Goal: Task Accomplishment & Management: Complete application form

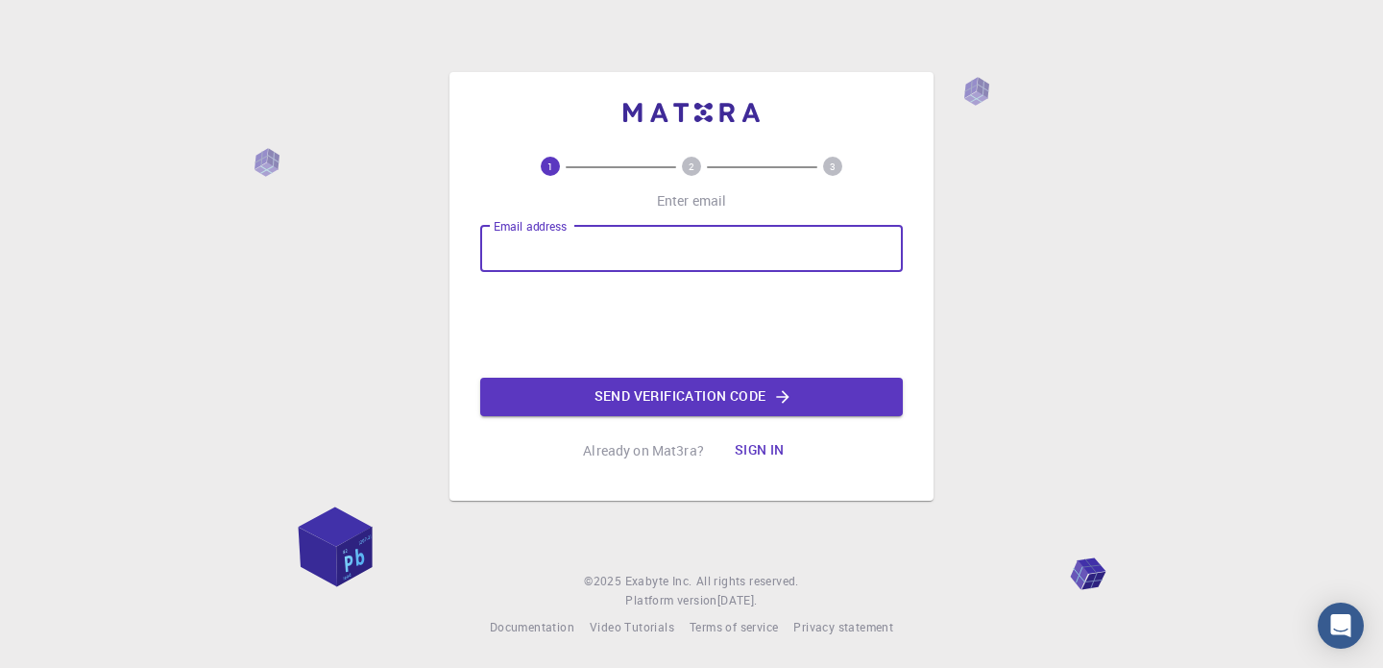
type input "[EMAIL_ADDRESS][DOMAIN_NAME]"
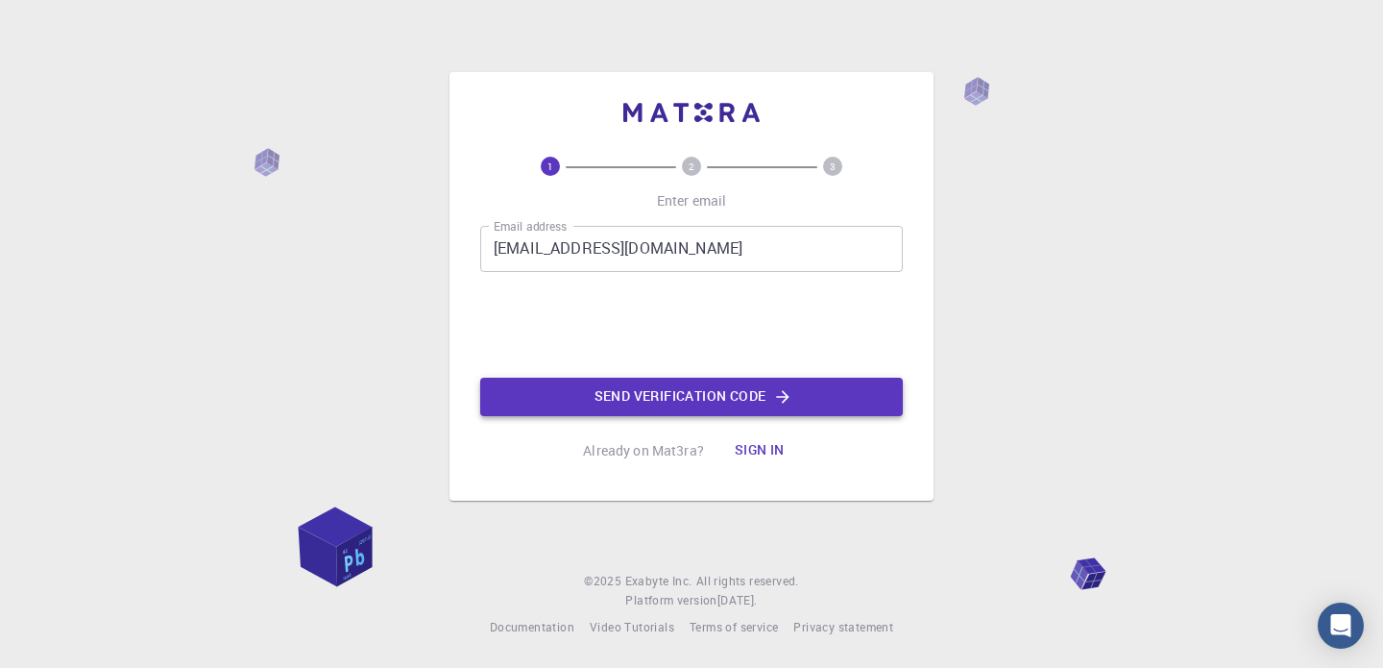
click at [665, 399] on button "Send verification code" at bounding box center [691, 397] width 423 height 38
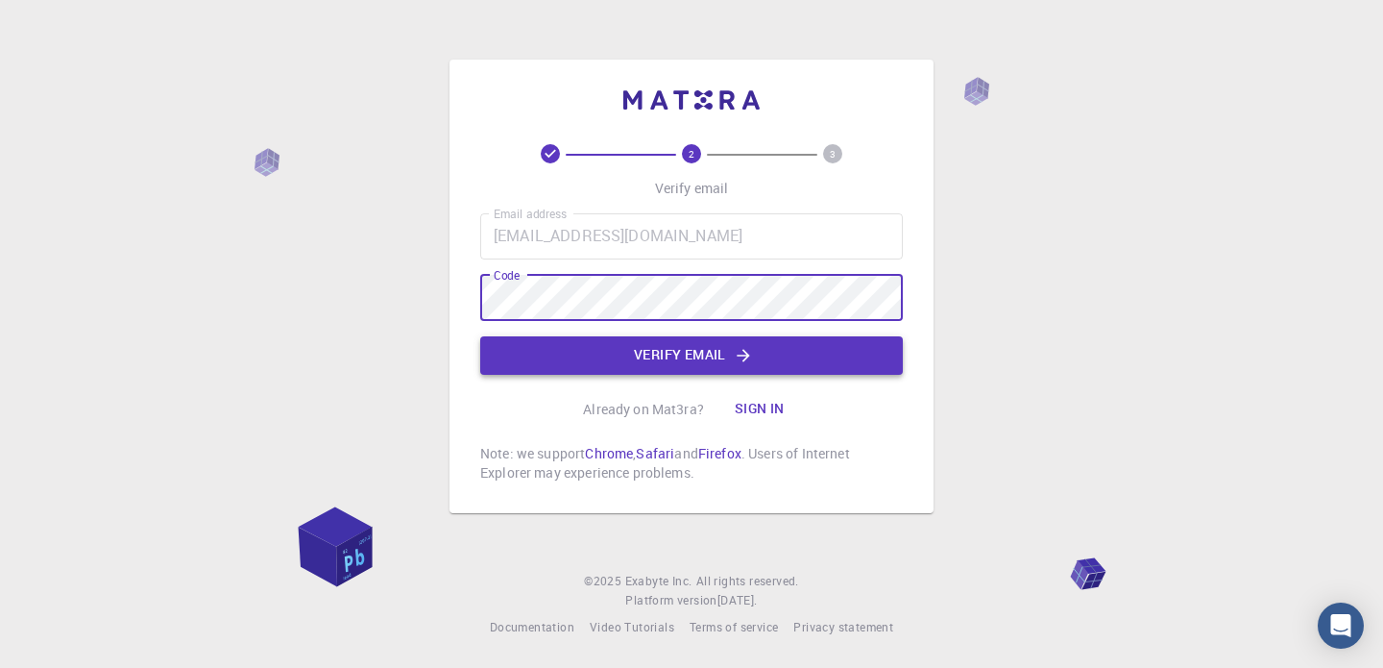
click at [721, 339] on button "Verify email" at bounding box center [691, 355] width 423 height 38
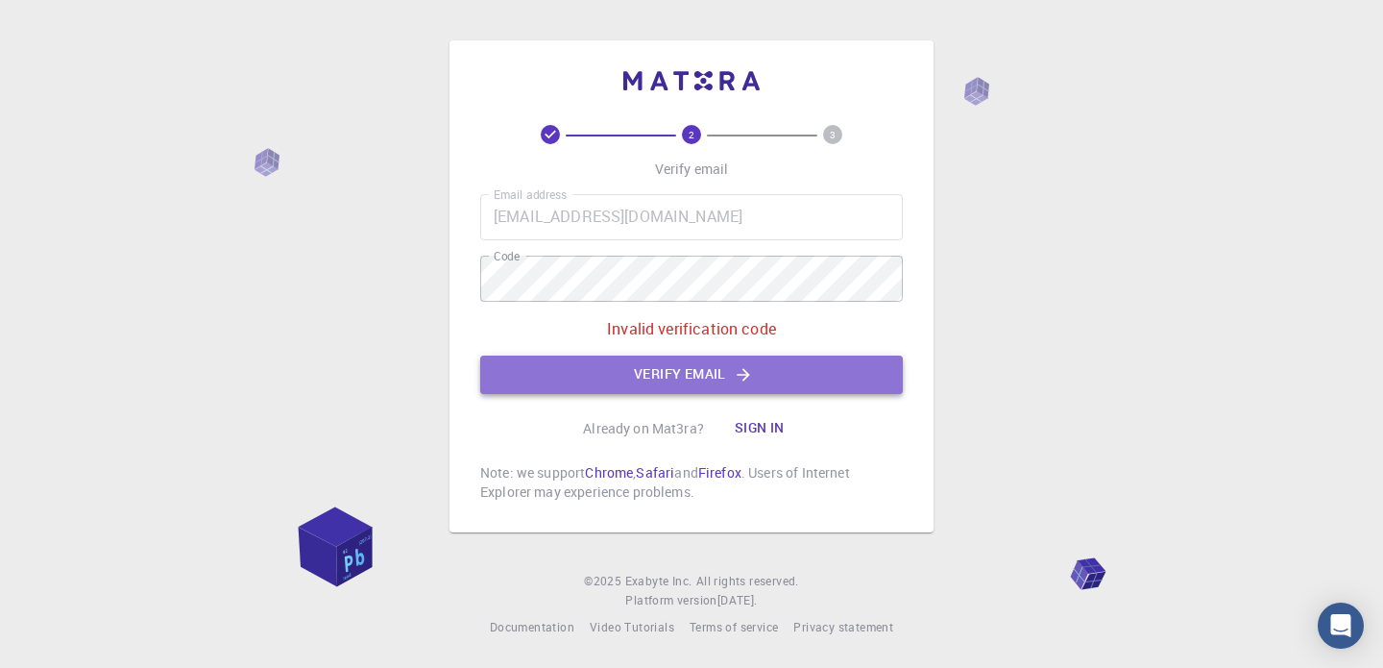
click at [636, 368] on button "Verify email" at bounding box center [691, 374] width 423 height 38
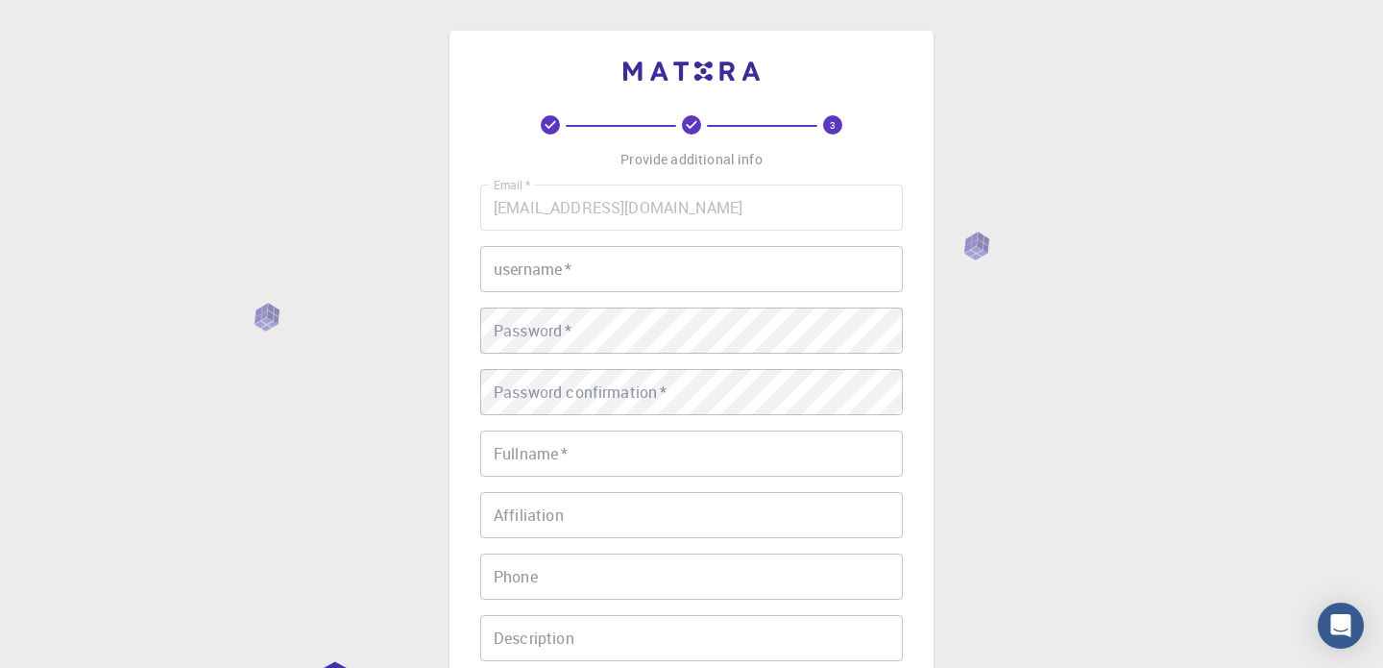
click at [557, 260] on div "username   * username   *" at bounding box center [691, 269] width 423 height 46
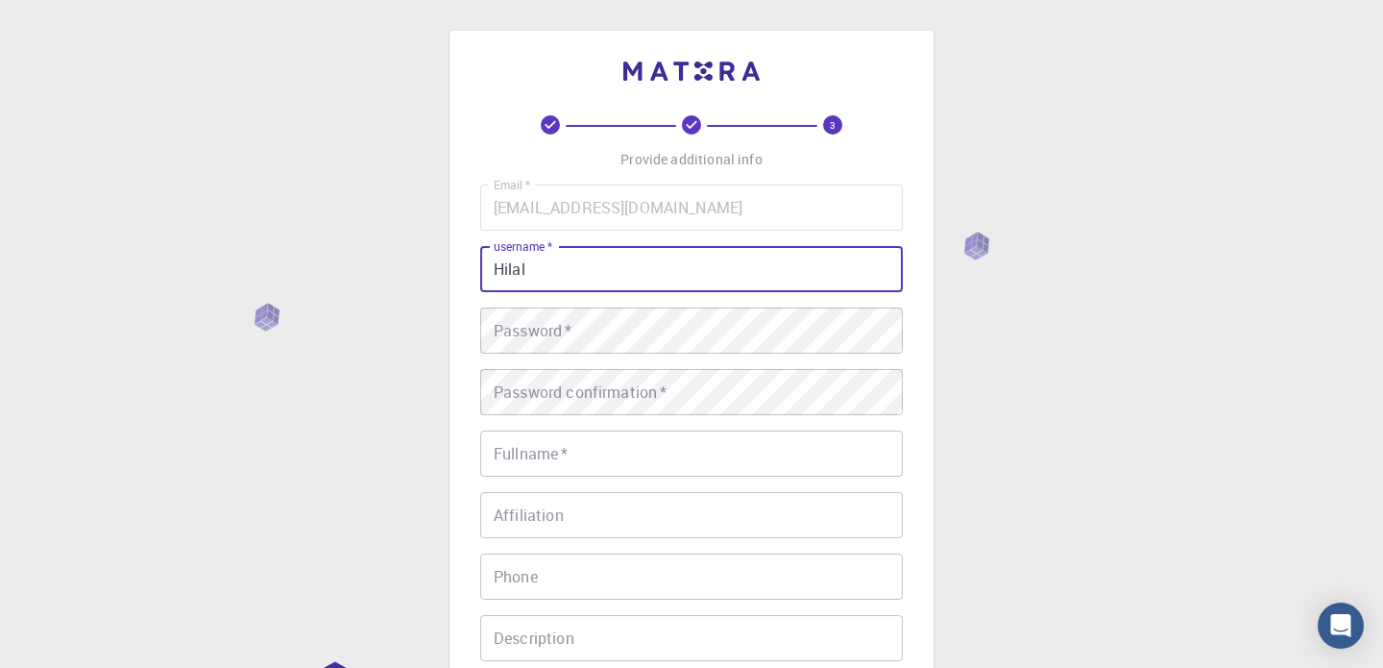
type input "Hilal"
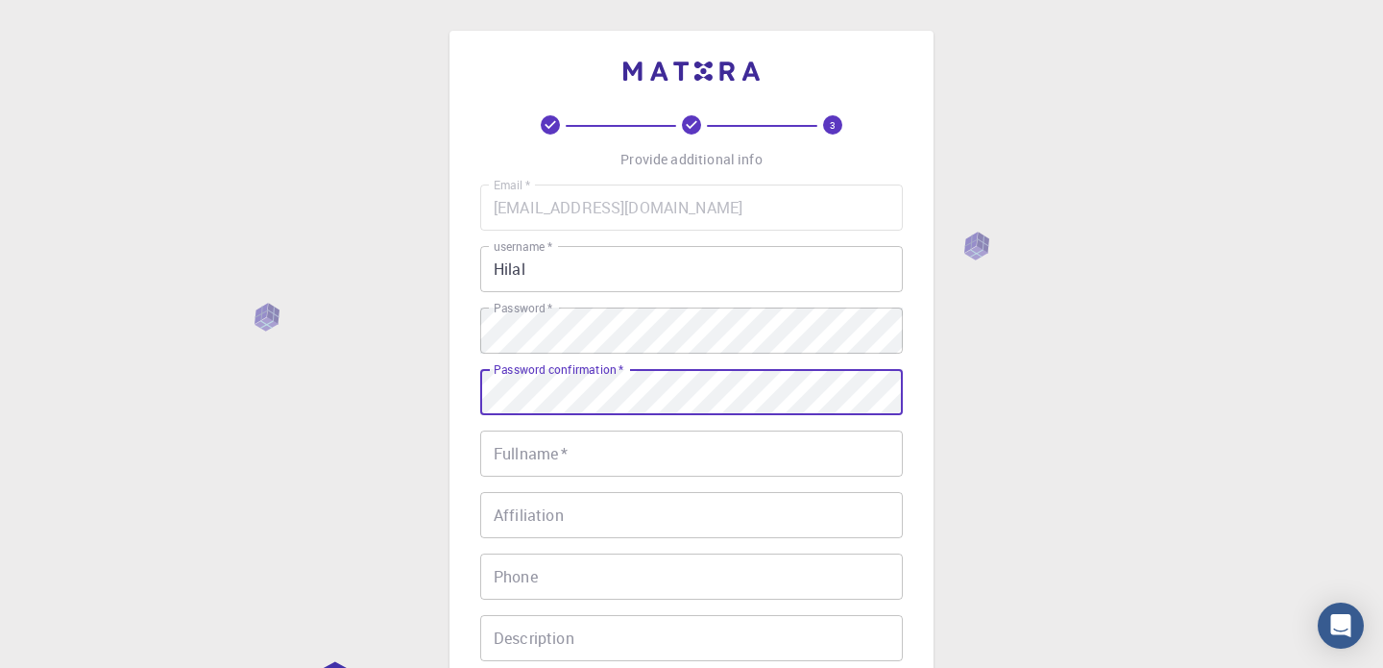
click at [623, 471] on input "Fullname   *" at bounding box center [691, 453] width 423 height 46
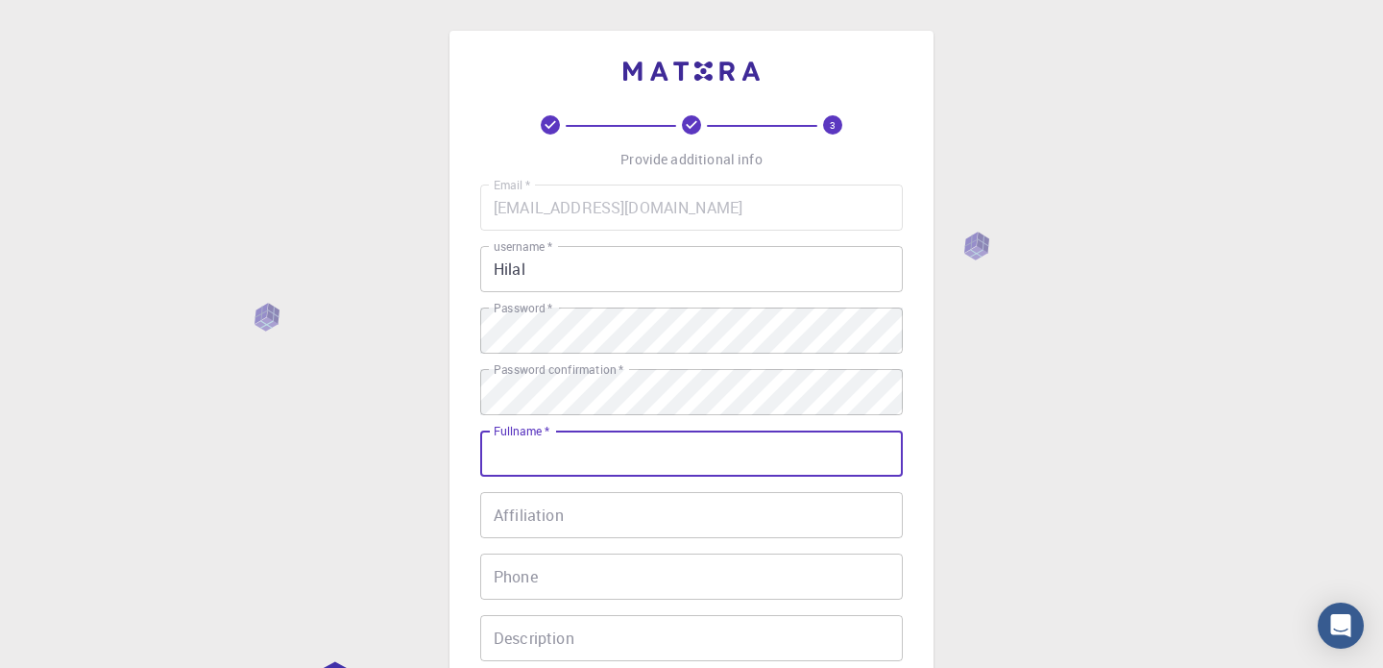
type input "Hilal"
type input "05385673045"
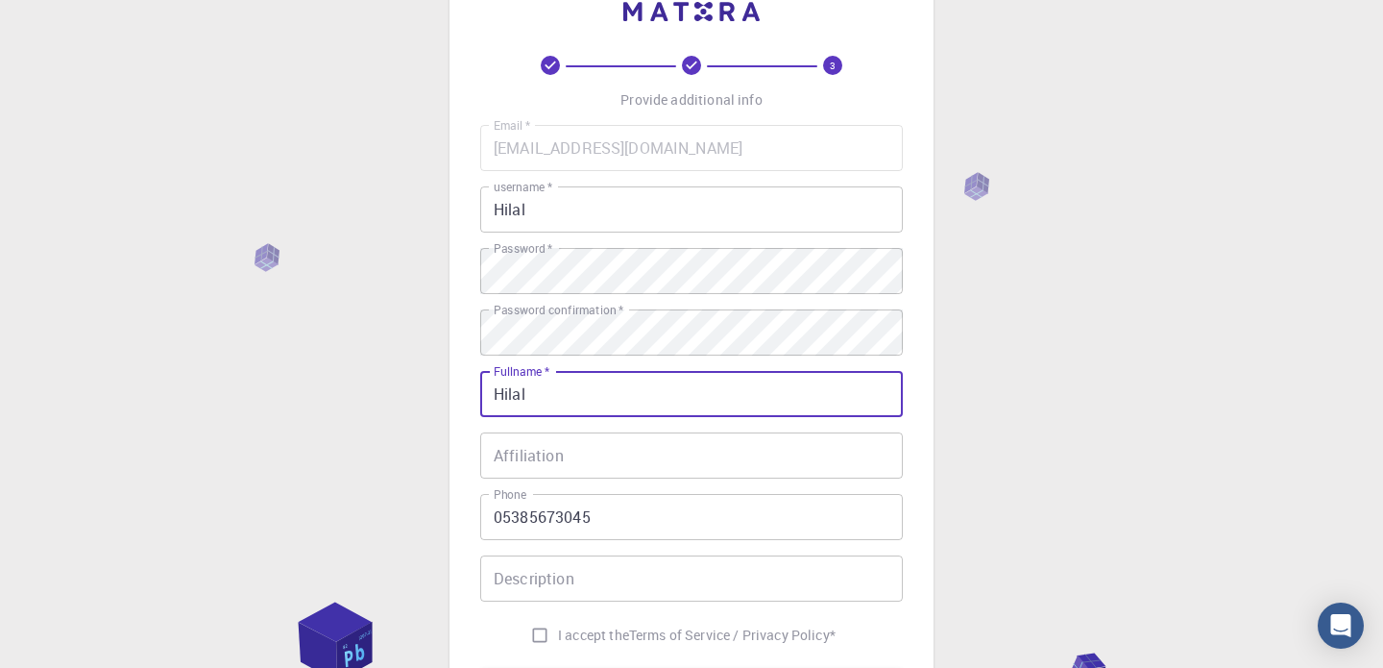
scroll to position [86, 0]
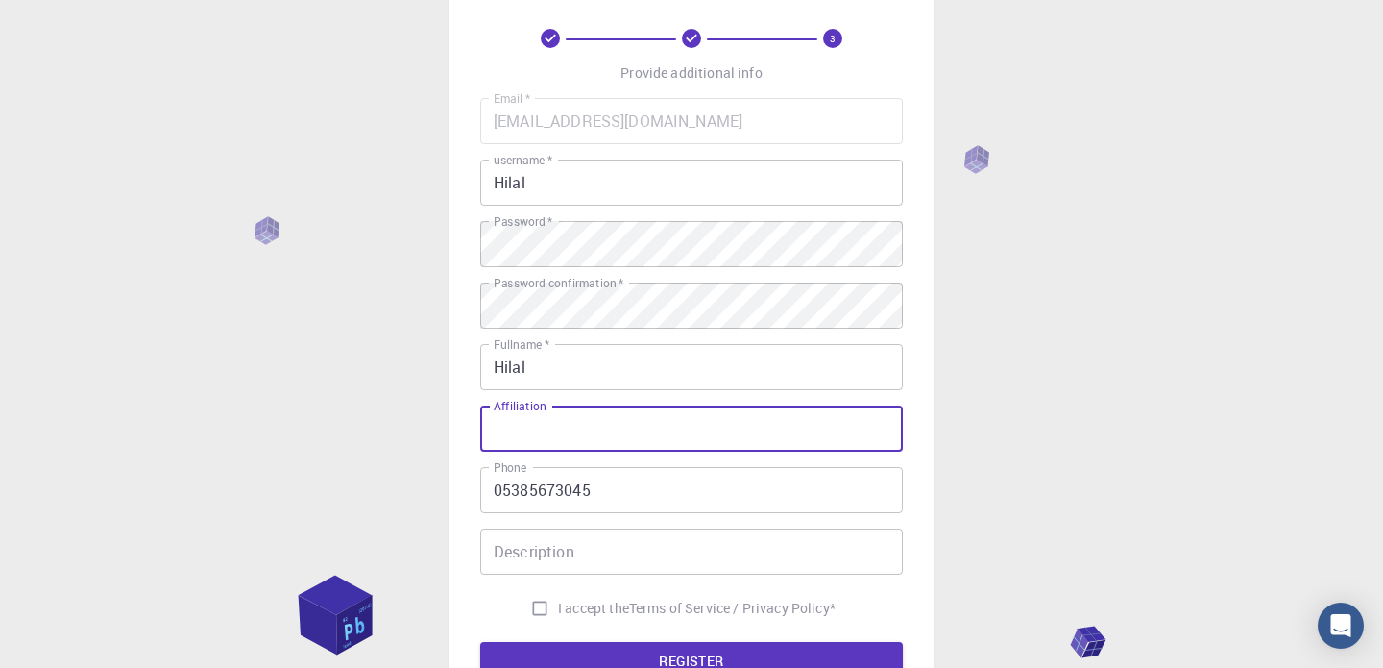
click at [536, 440] on input "Affiliation" at bounding box center [691, 428] width 423 height 46
type input "Biruni"
click at [605, 557] on input "Description" at bounding box center [691, 551] width 423 height 46
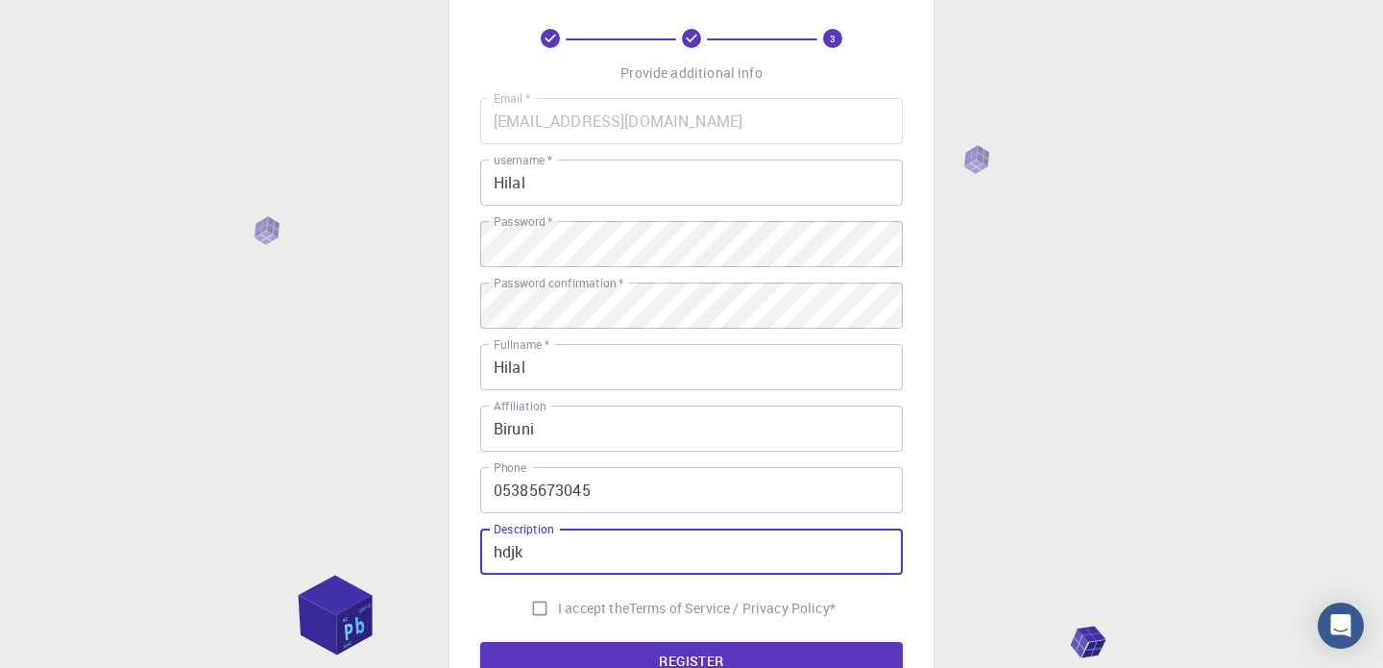
type input "hdjk"
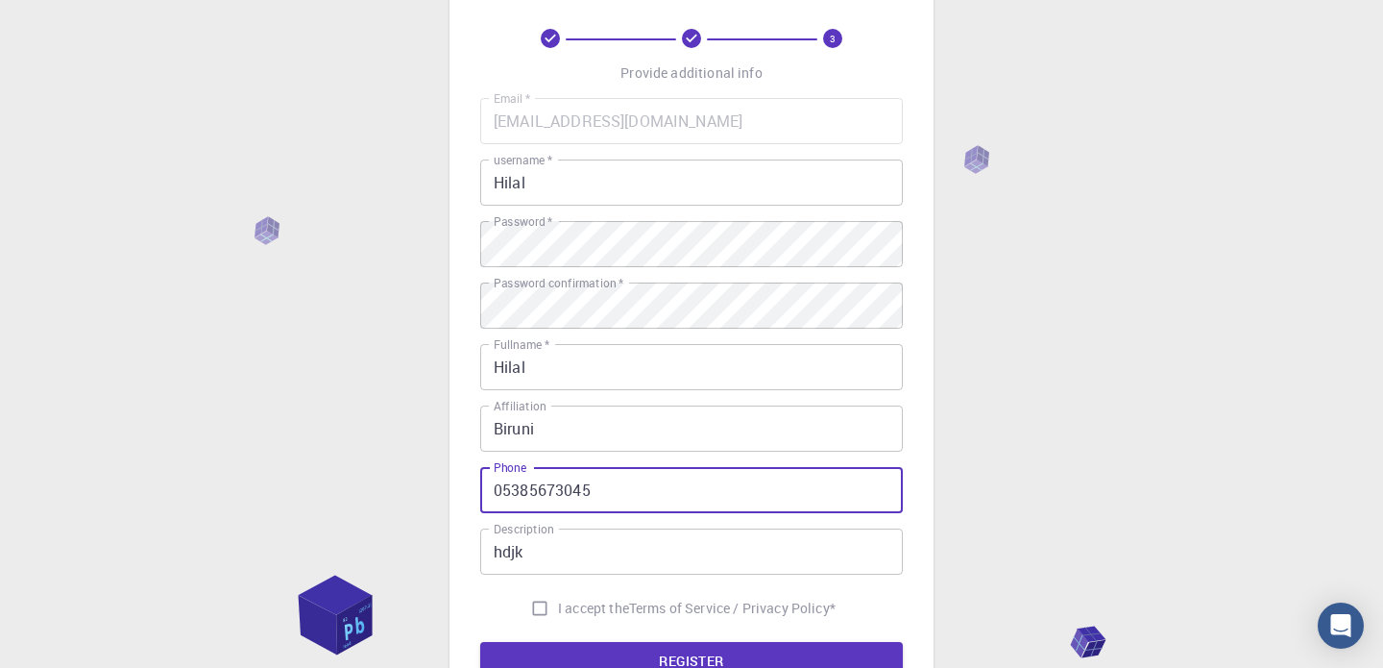
drag, startPoint x: 612, startPoint y: 501, endPoint x: 369, endPoint y: 501, distance: 243.0
click at [369, 501] on div "3 Provide additional info Email   * [EMAIL_ADDRESS][DOMAIN_NAME] Email   * user…" at bounding box center [691, 403] width 1383 height 978
click at [686, 655] on button "REGISTER" at bounding box center [691, 661] width 423 height 38
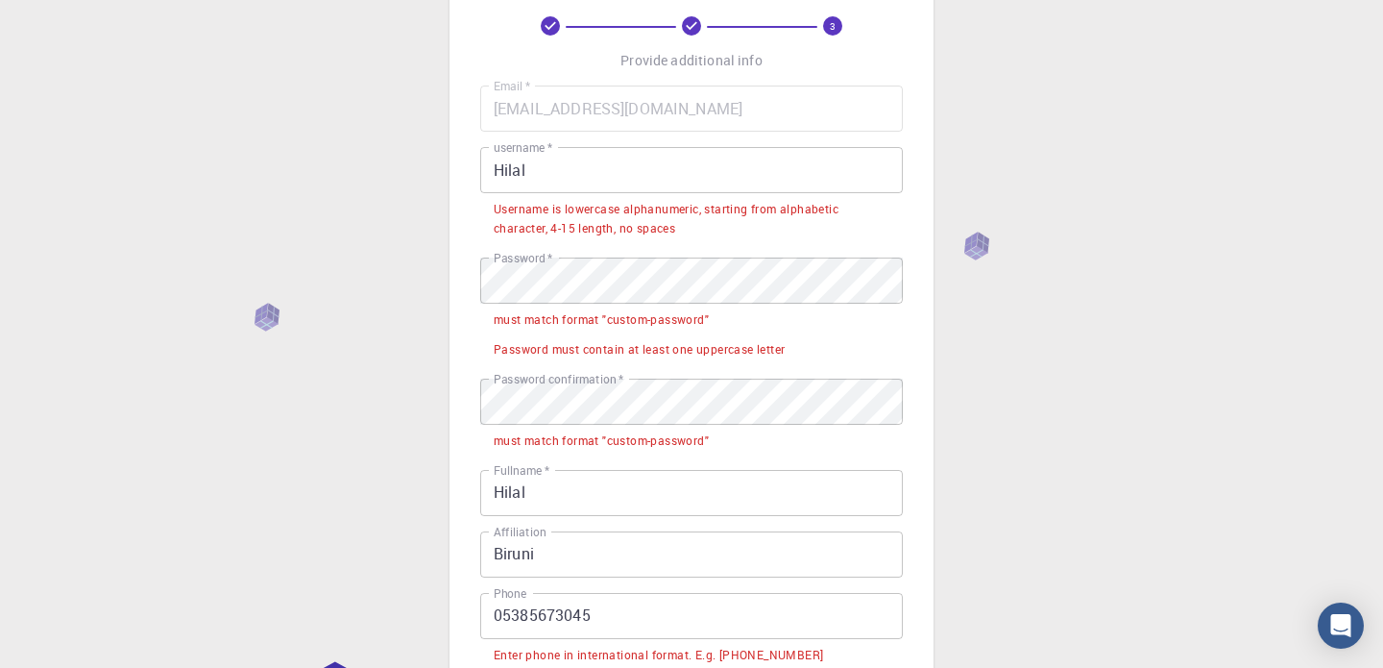
scroll to position [101, 0]
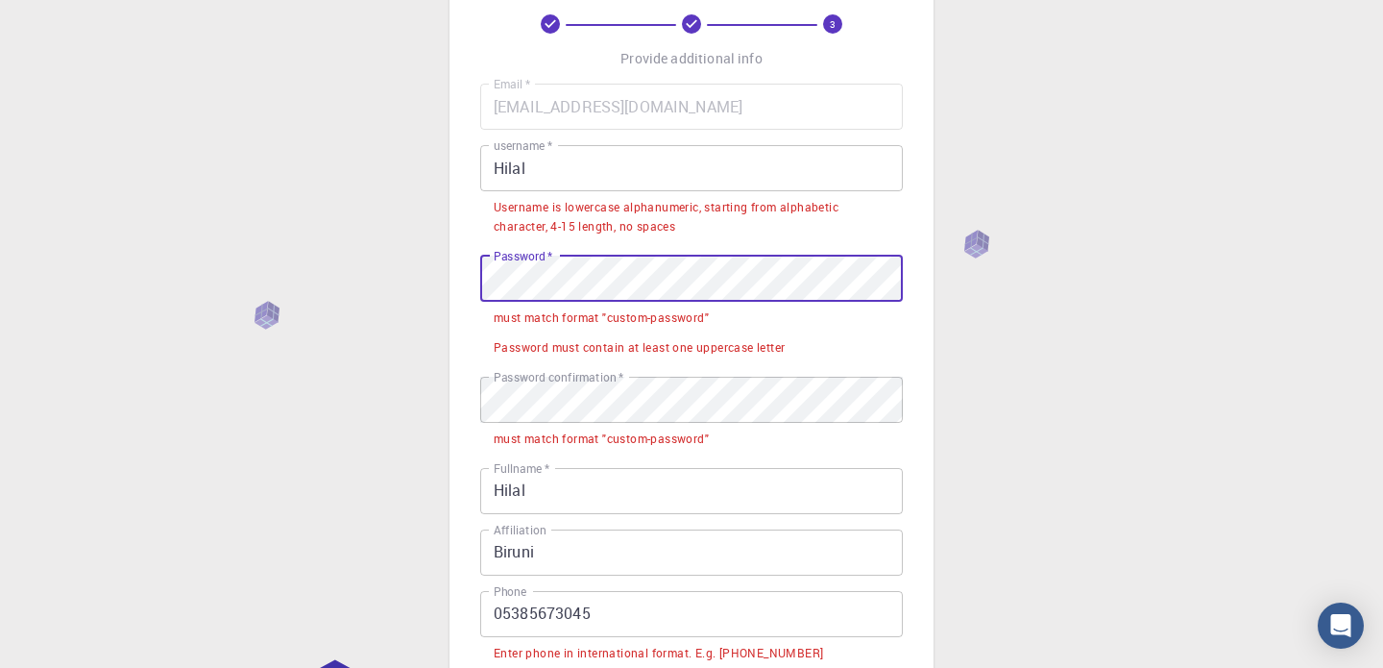
click at [366, 281] on div "3 Provide additional info Email   * [EMAIL_ADDRESS][DOMAIN_NAME] Email   * user…" at bounding box center [691, 486] width 1383 height 1175
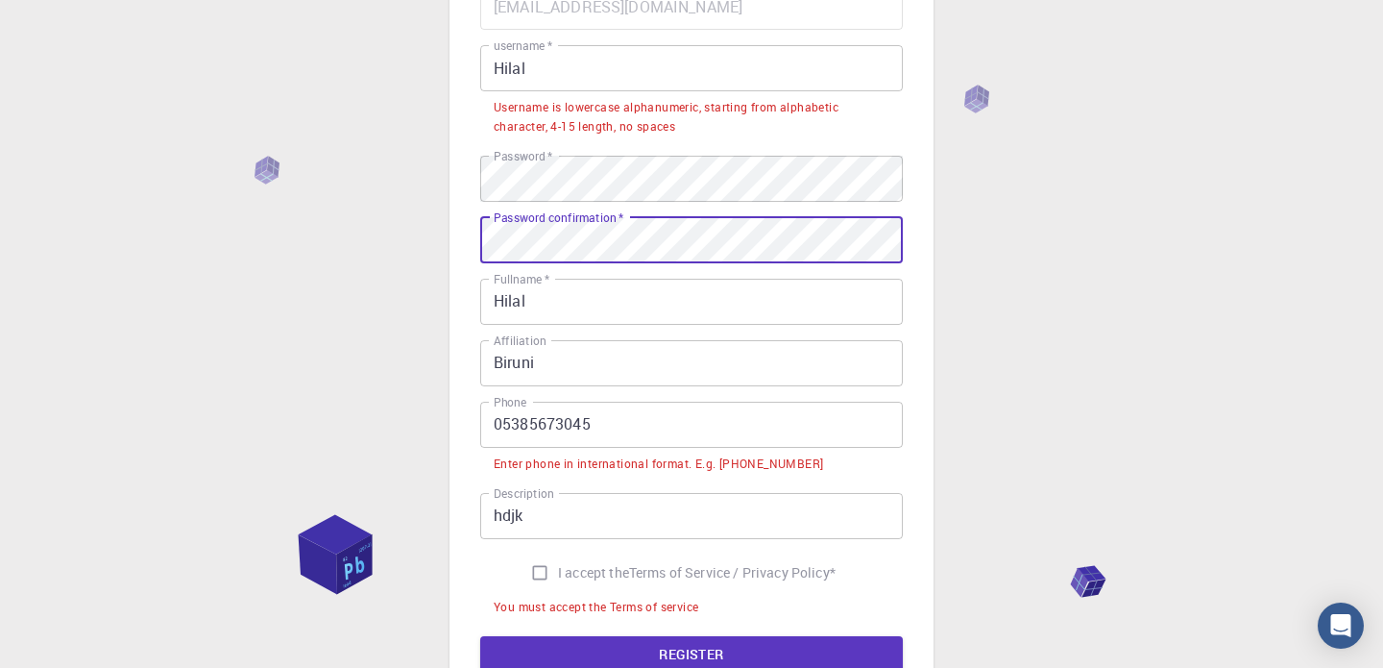
scroll to position [204, 0]
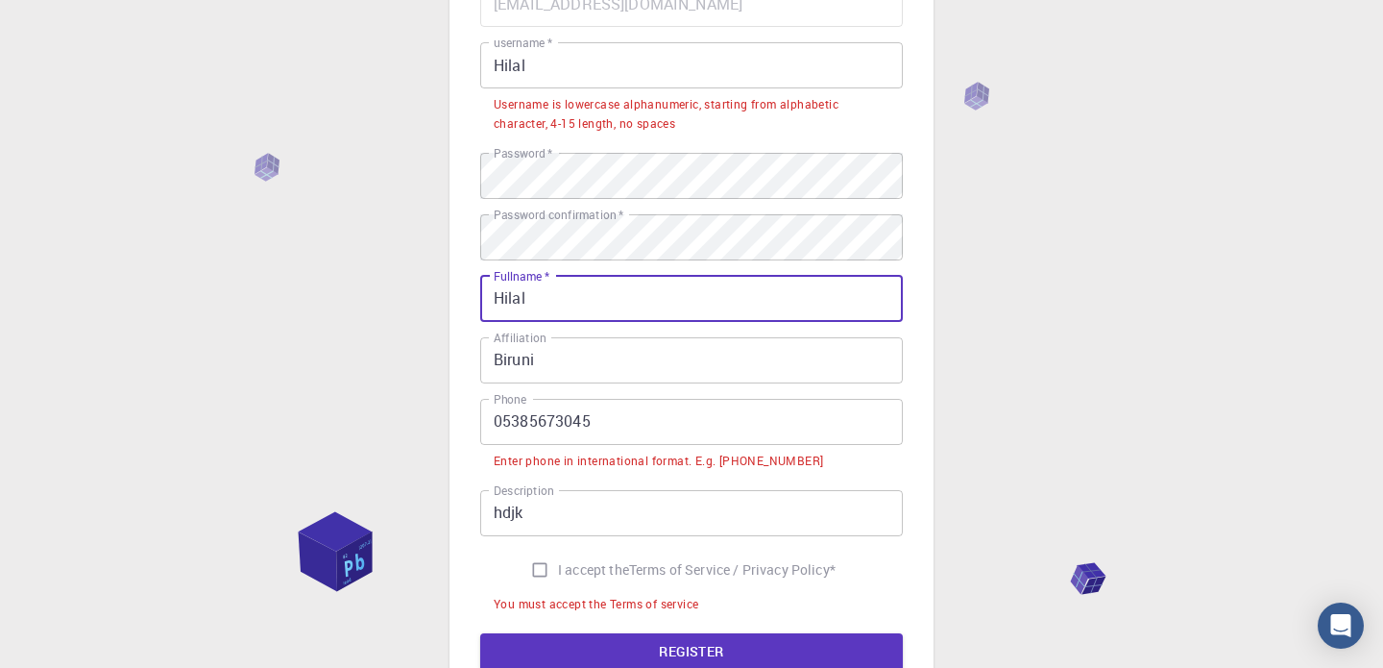
click at [480, 303] on input "Hilal" at bounding box center [691, 299] width 423 height 46
click at [519, 349] on input "Biruni" at bounding box center [691, 360] width 423 height 46
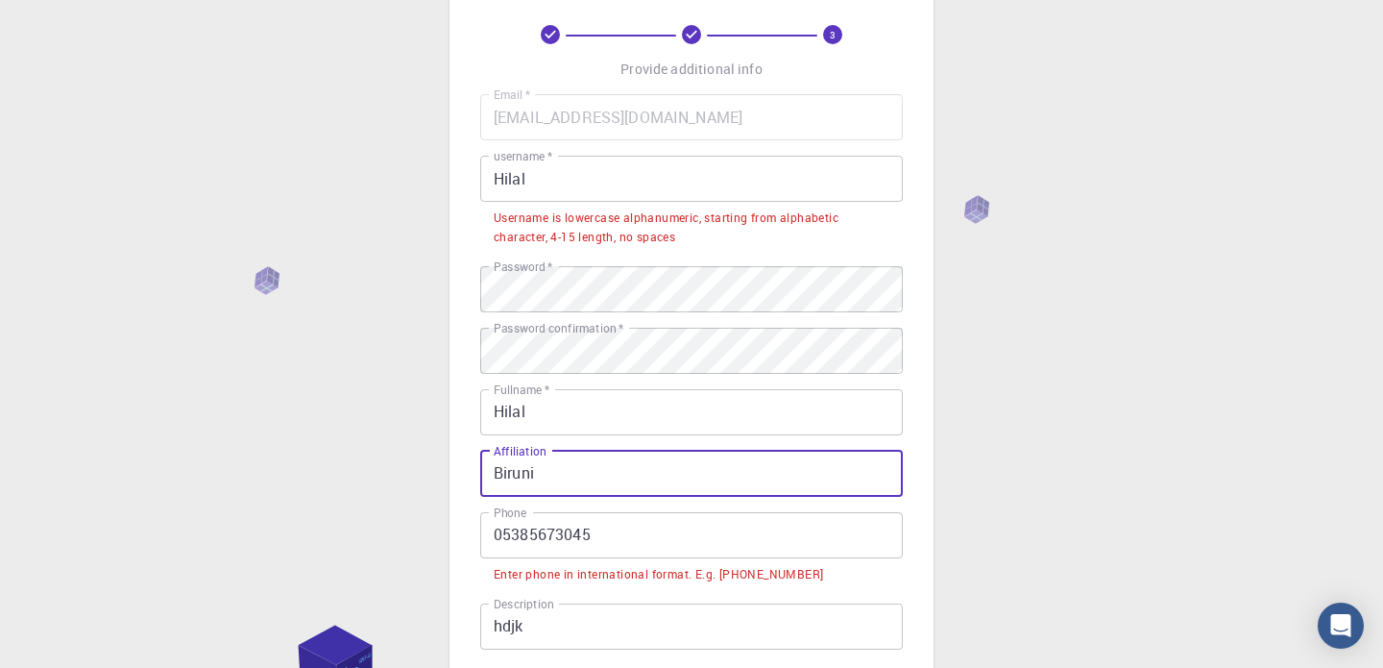
scroll to position [67, 0]
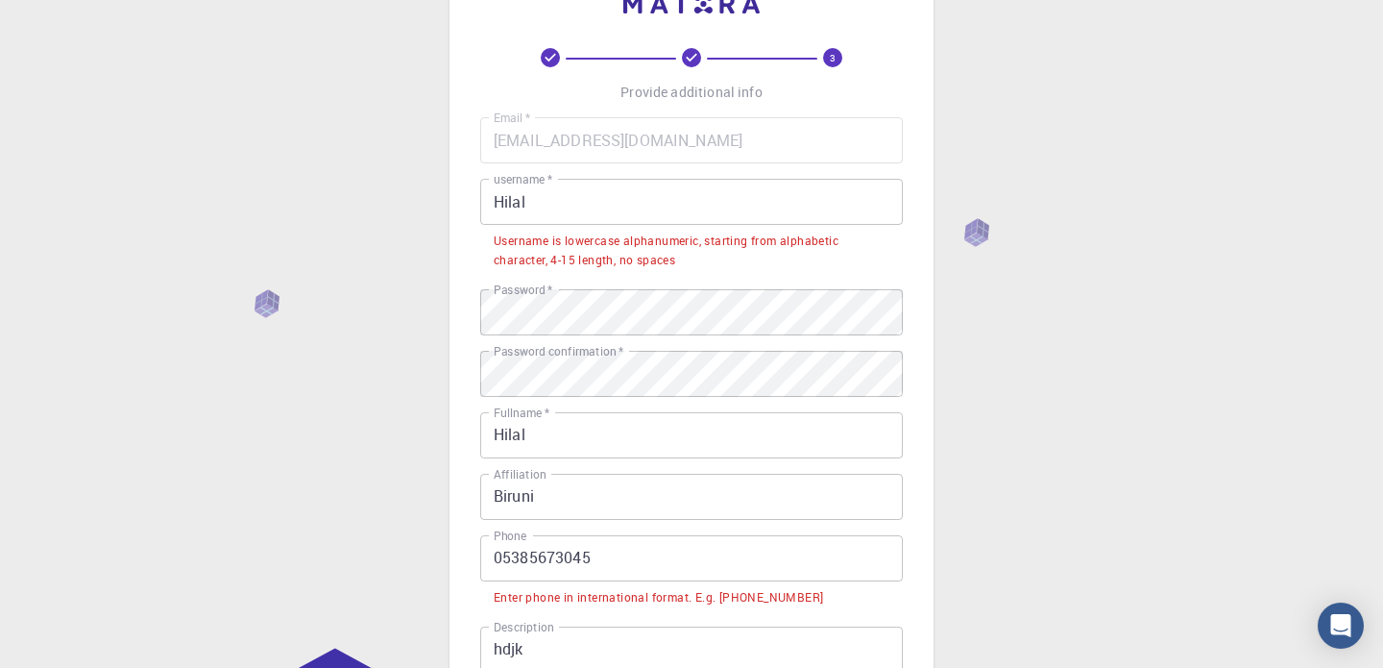
click at [545, 171] on label "username   *" at bounding box center [523, 179] width 59 height 16
click at [545, 179] on input "Hilal" at bounding box center [691, 202] width 423 height 46
click at [545, 214] on input "Hilal" at bounding box center [691, 202] width 423 height 46
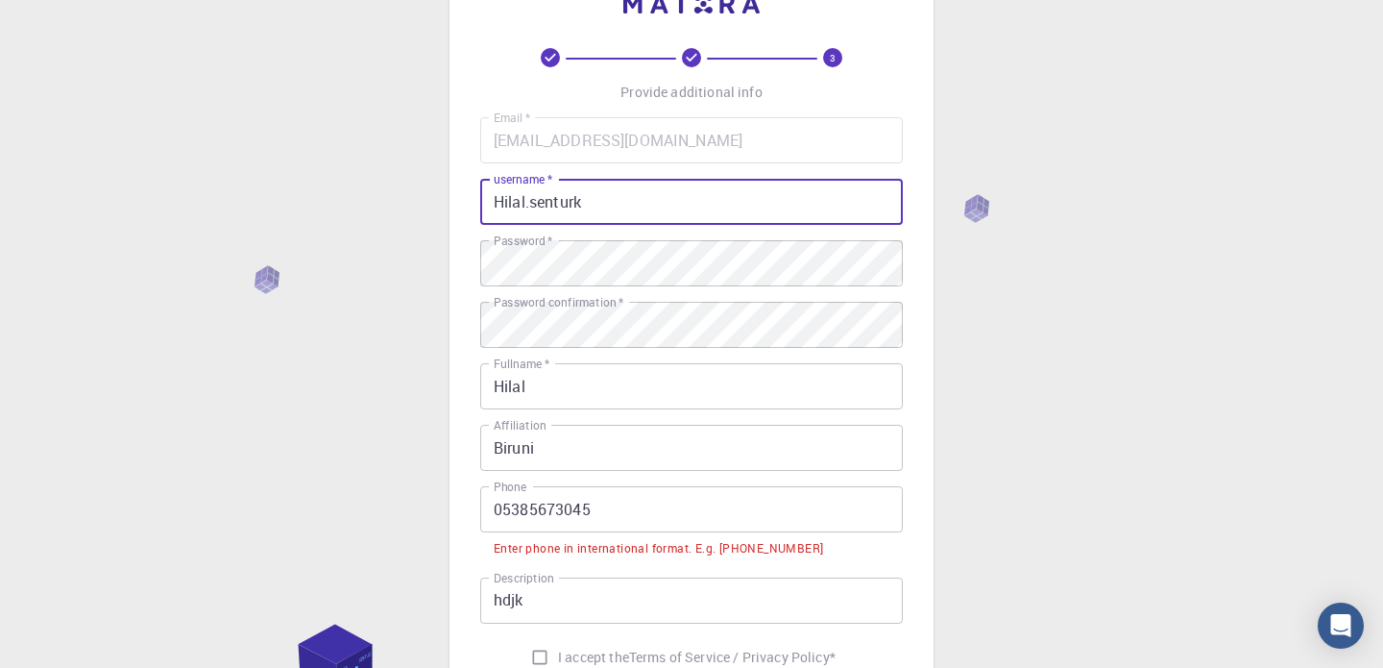
click at [504, 198] on input "Hilal.senturk" at bounding box center [691, 202] width 423 height 46
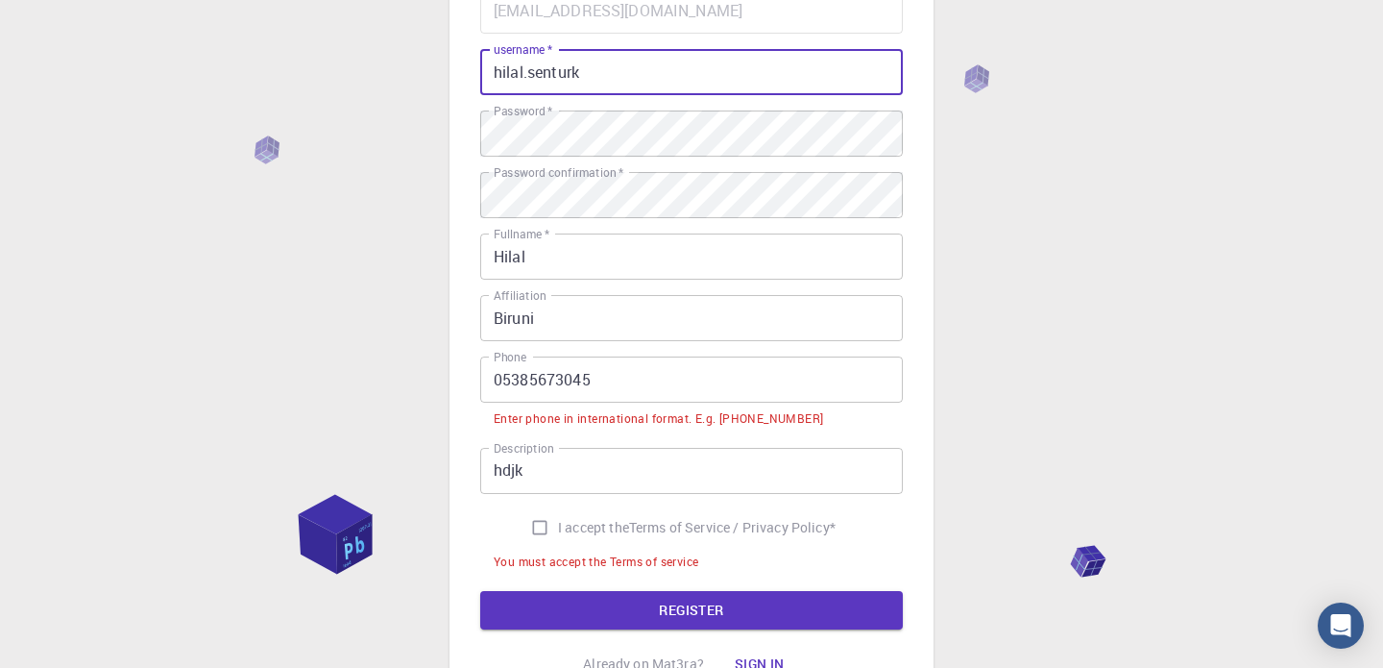
scroll to position [372, 0]
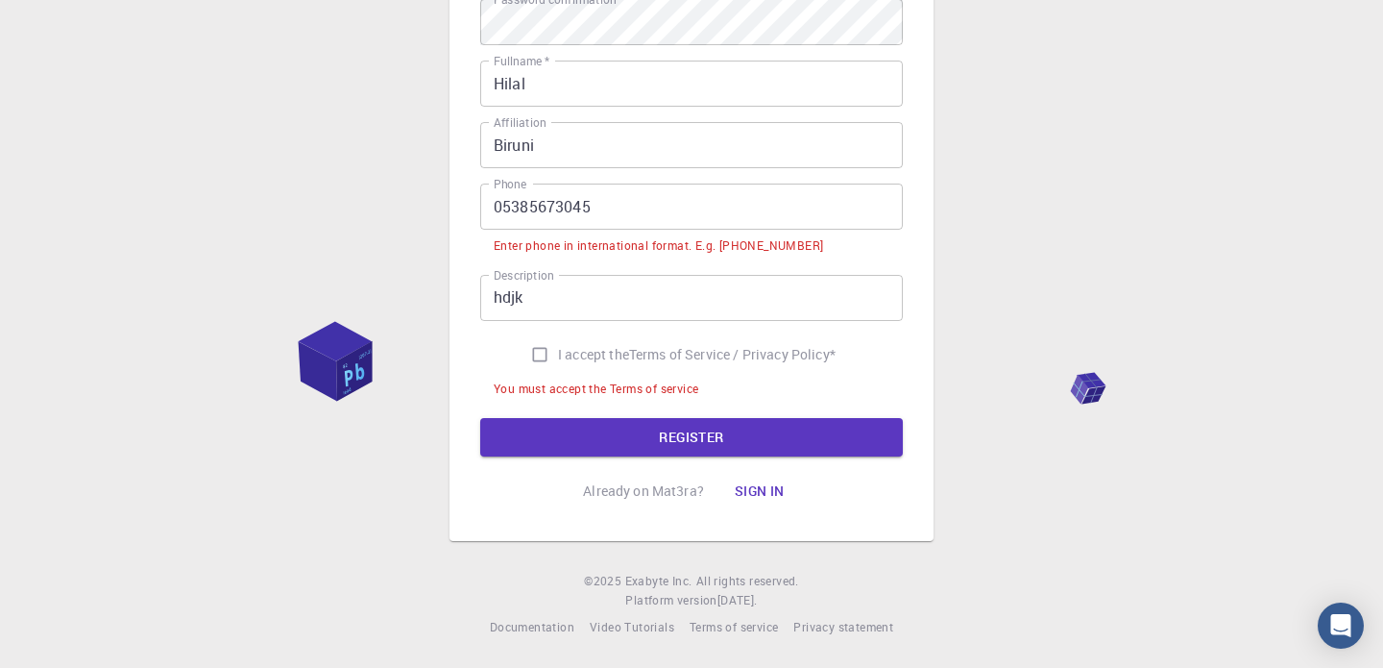
type input "hilal.senturk"
click at [500, 199] on input "05385673045" at bounding box center [691, 206] width 423 height 46
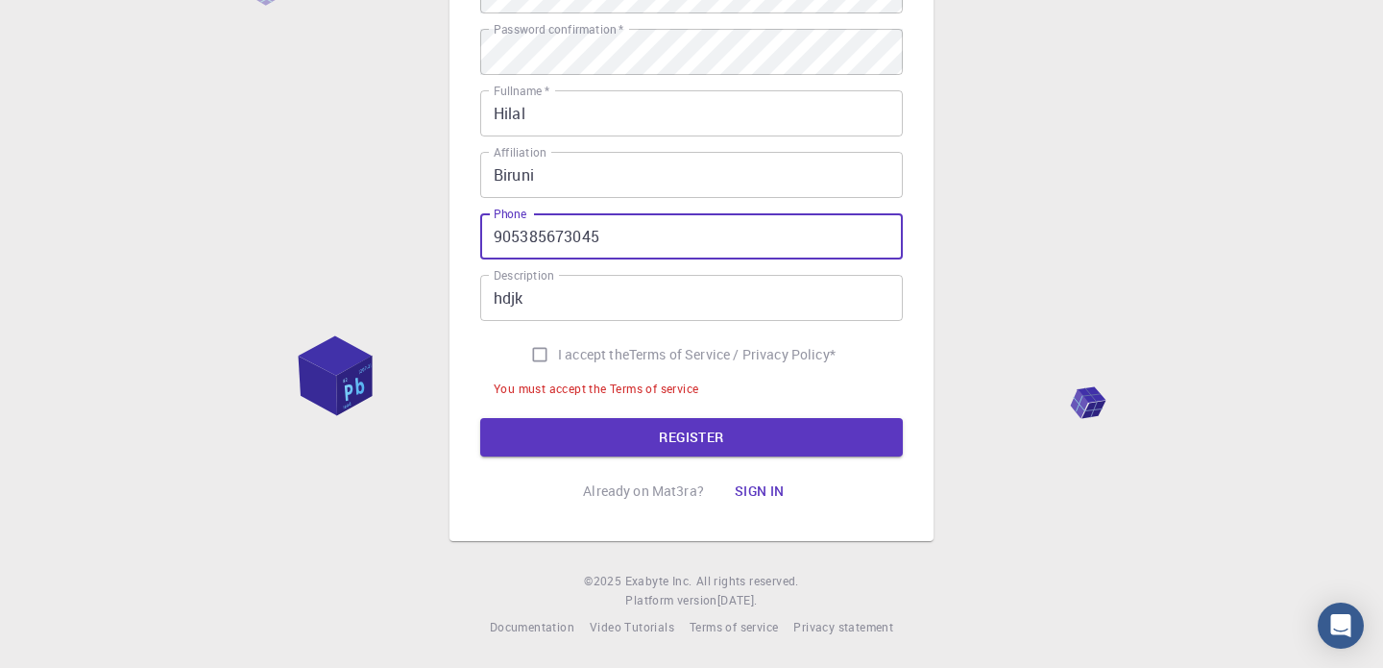
scroll to position [342, 0]
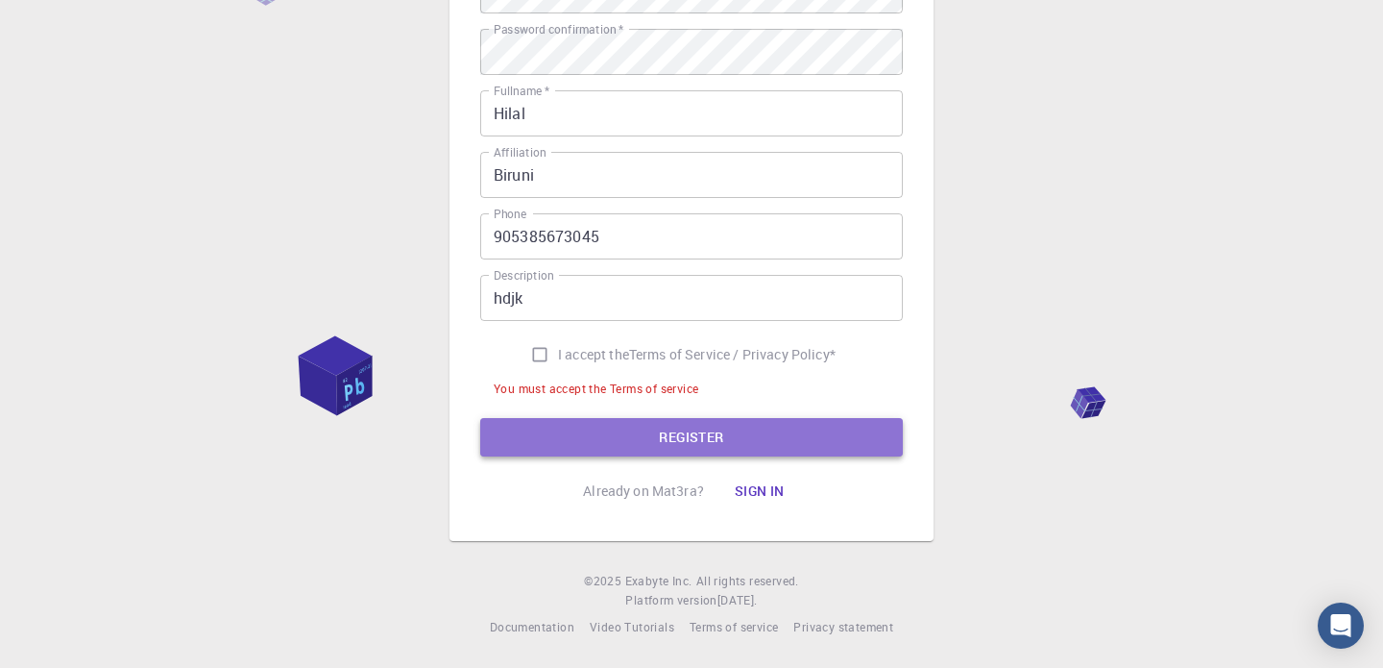
click at [568, 436] on button "REGISTER" at bounding box center [691, 437] width 423 height 38
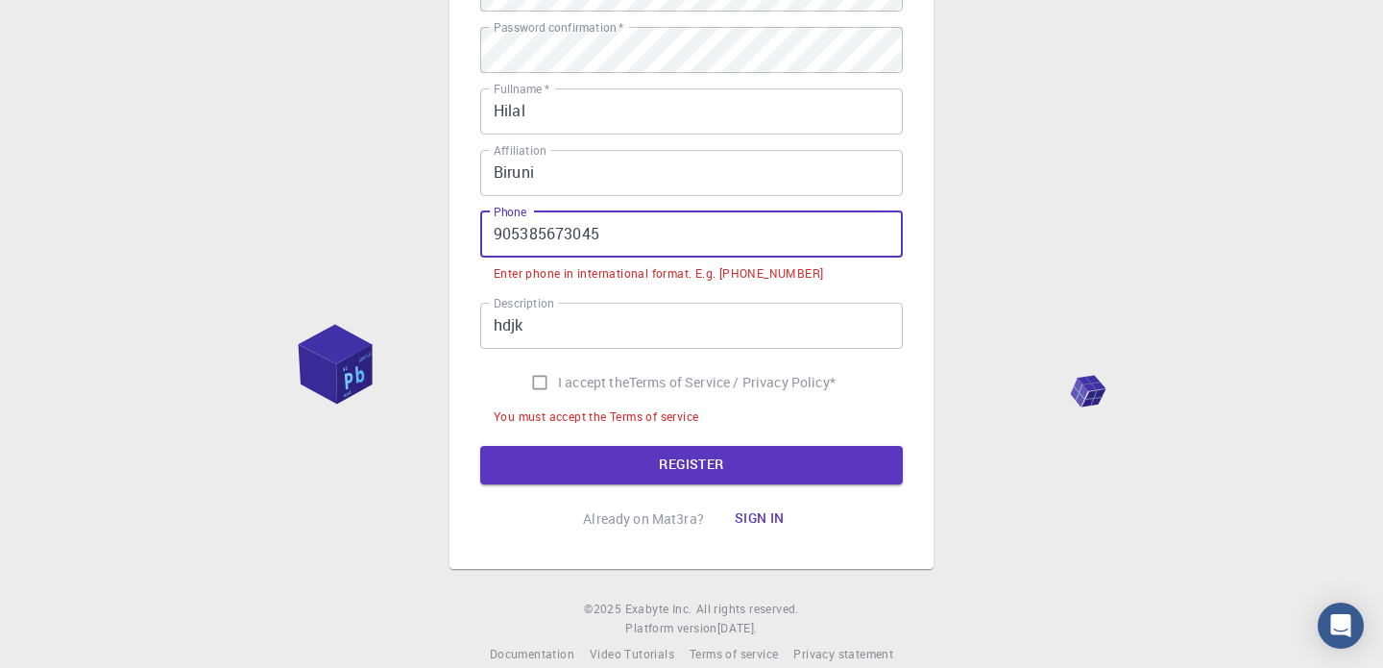
click at [505, 240] on input "905385673045" at bounding box center [691, 234] width 423 height 46
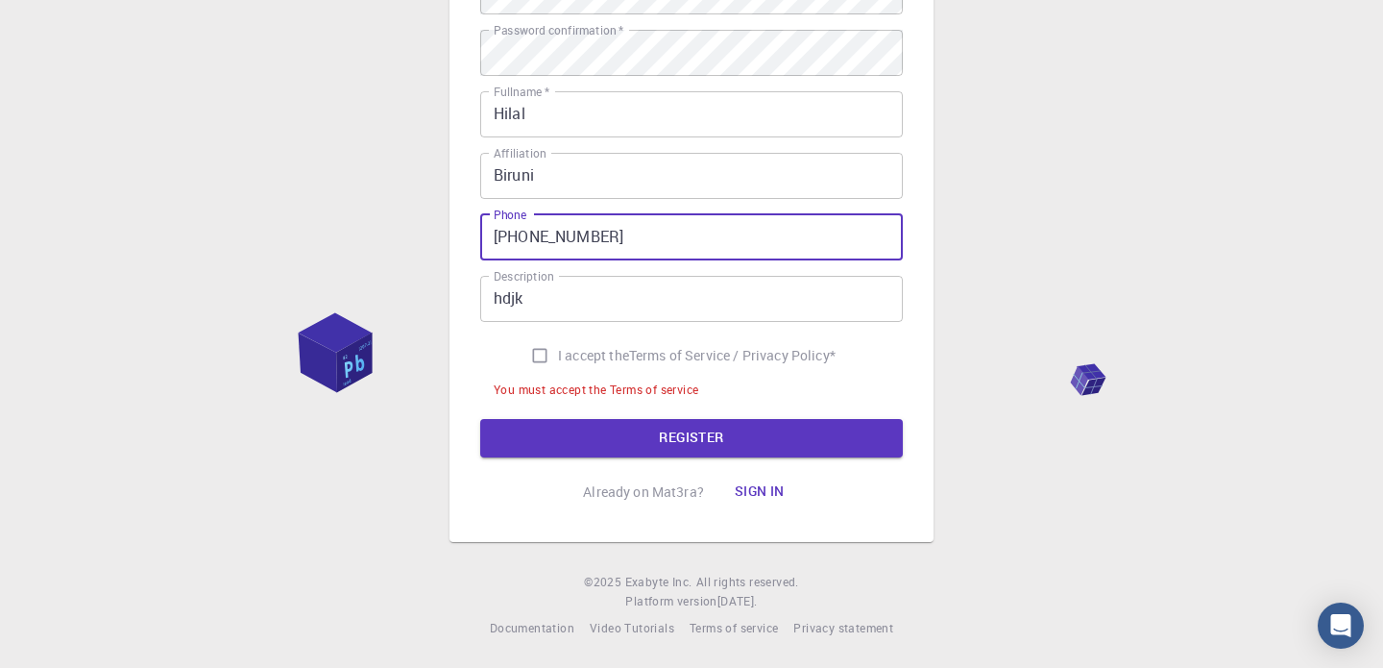
type input "[PHONE_NUMBER]"
click at [540, 380] on div "You must accept the Terms of service" at bounding box center [596, 389] width 205 height 19
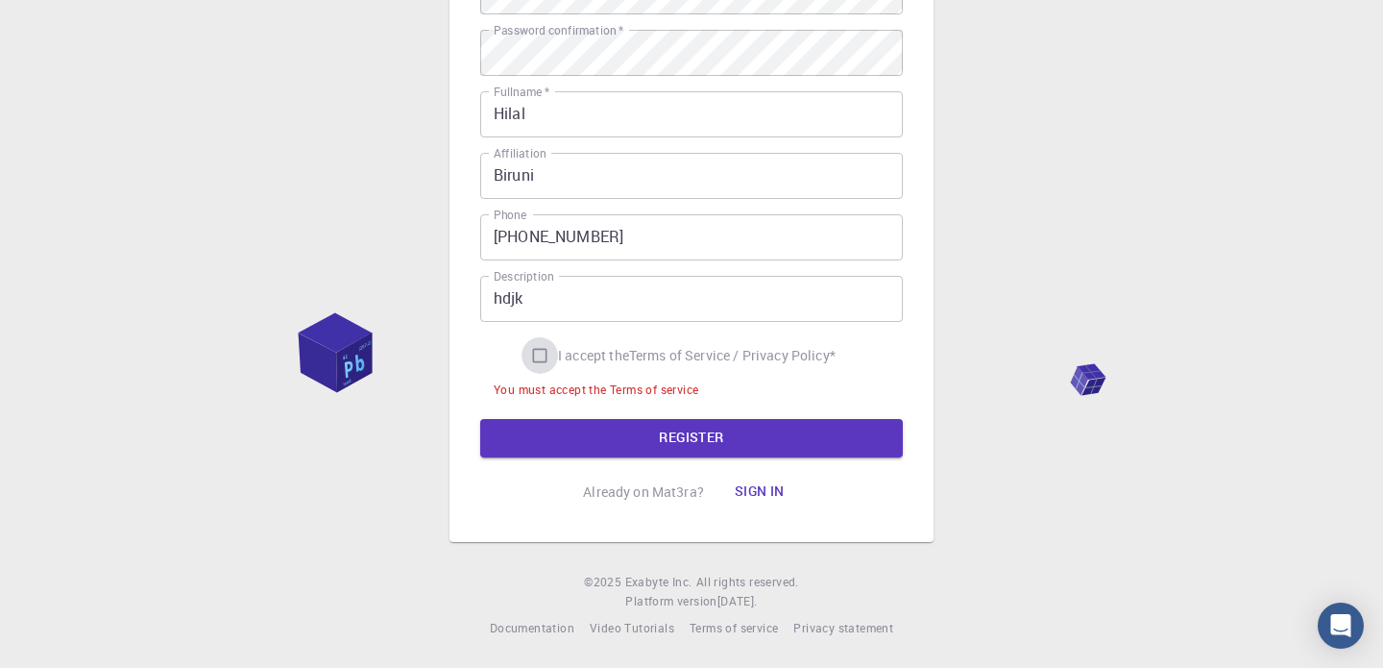
click at [539, 362] on input "I accept the Terms of Service / Privacy Policy *" at bounding box center [540, 355] width 37 height 37
checkbox input "true"
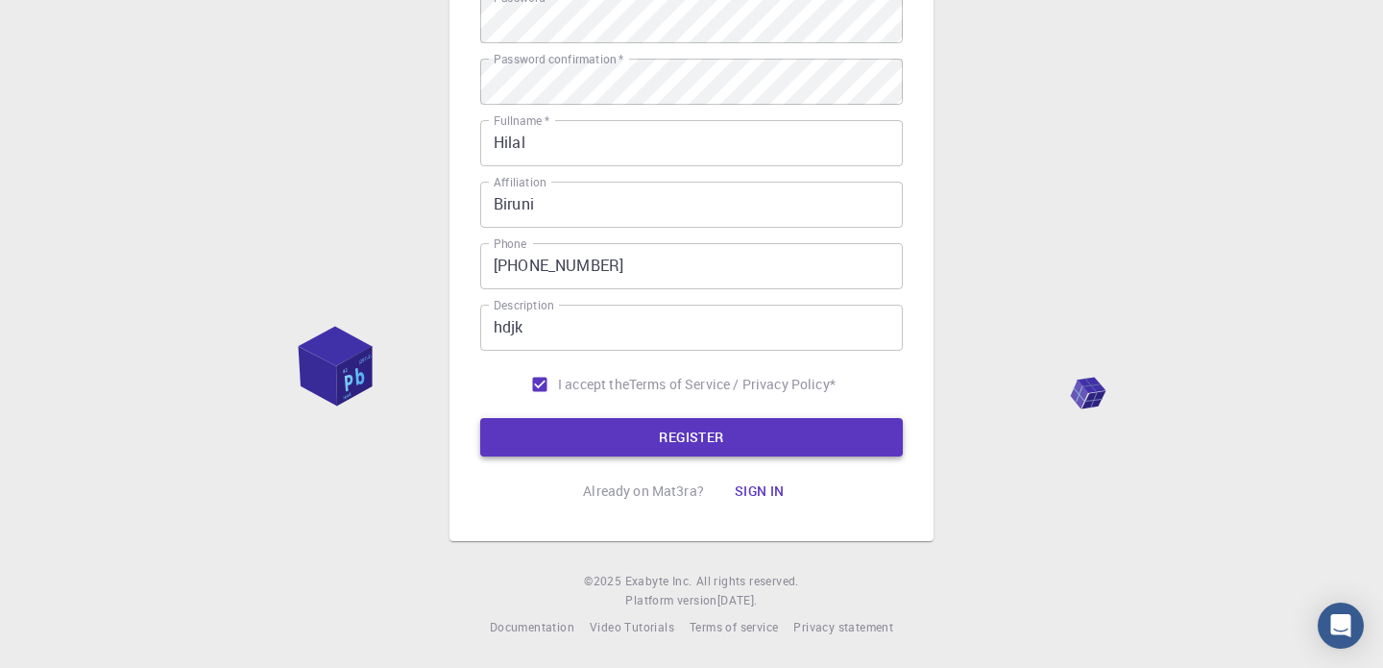
click at [575, 435] on button "REGISTER" at bounding box center [691, 437] width 423 height 38
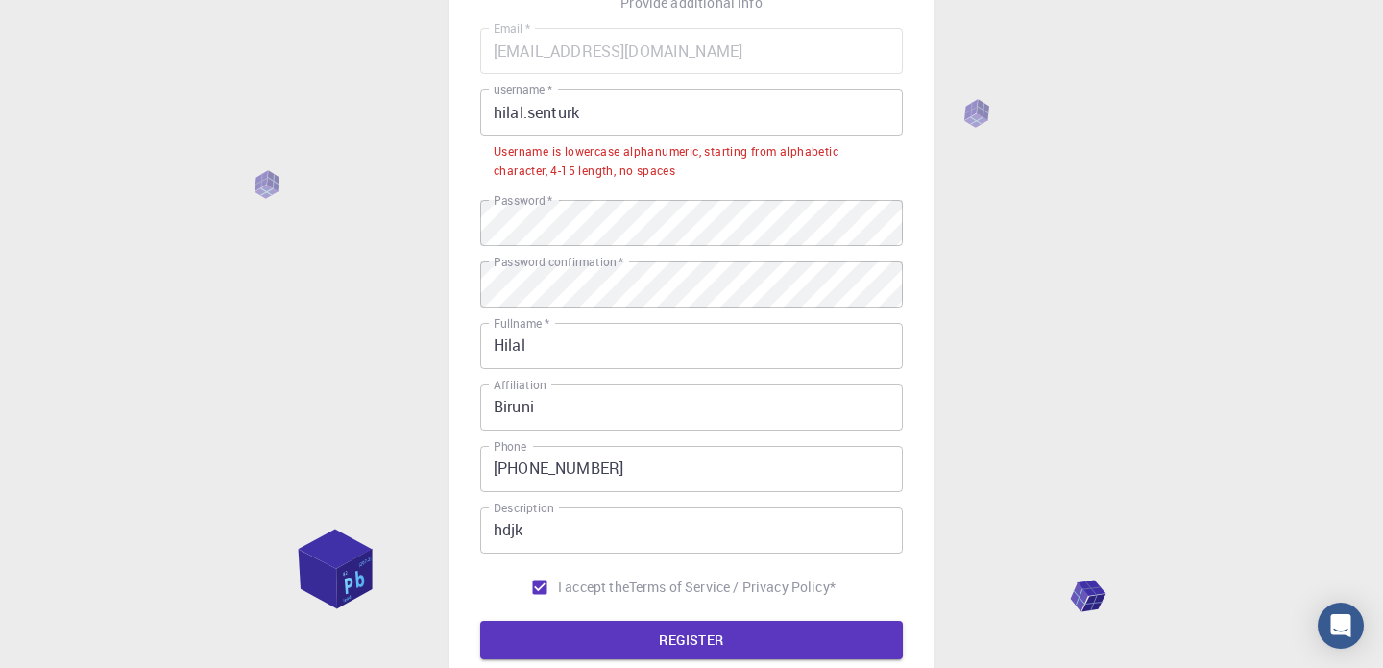
scroll to position [0, 0]
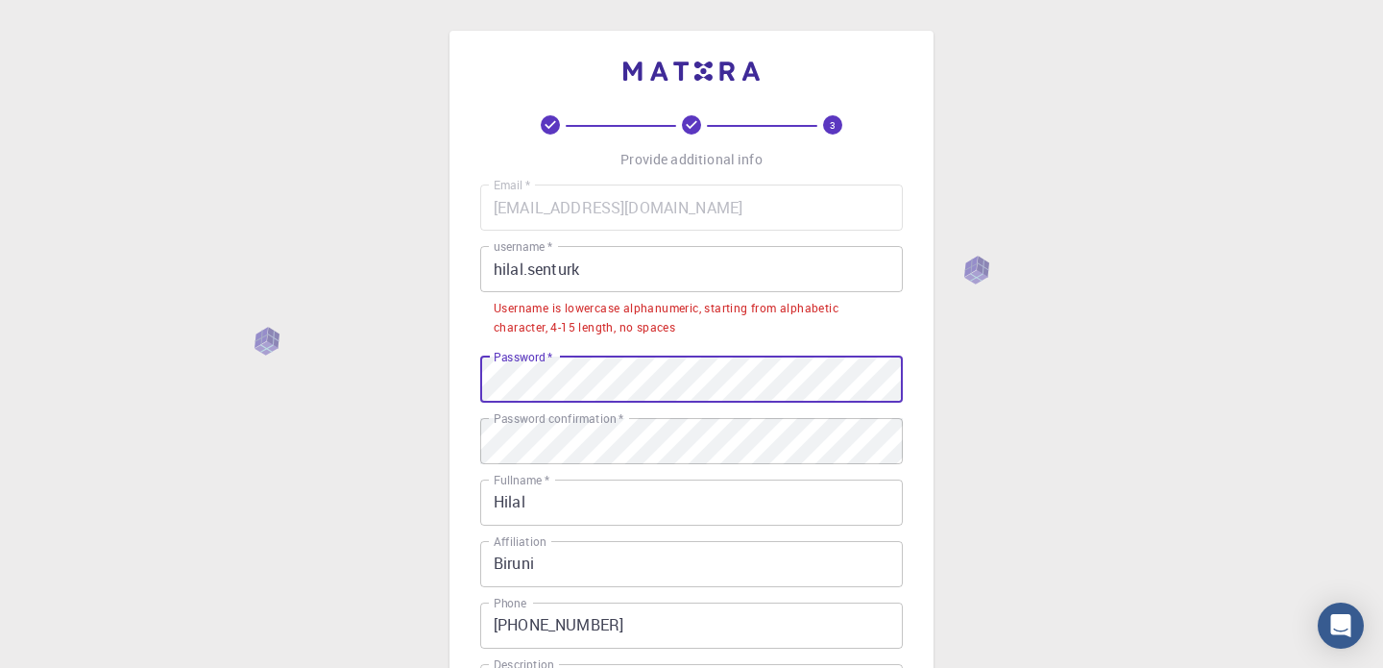
click at [469, 352] on div "3 Provide additional info Email   * [EMAIL_ADDRESS][DOMAIN_NAME] Email   * user…" at bounding box center [692, 465] width 484 height 869
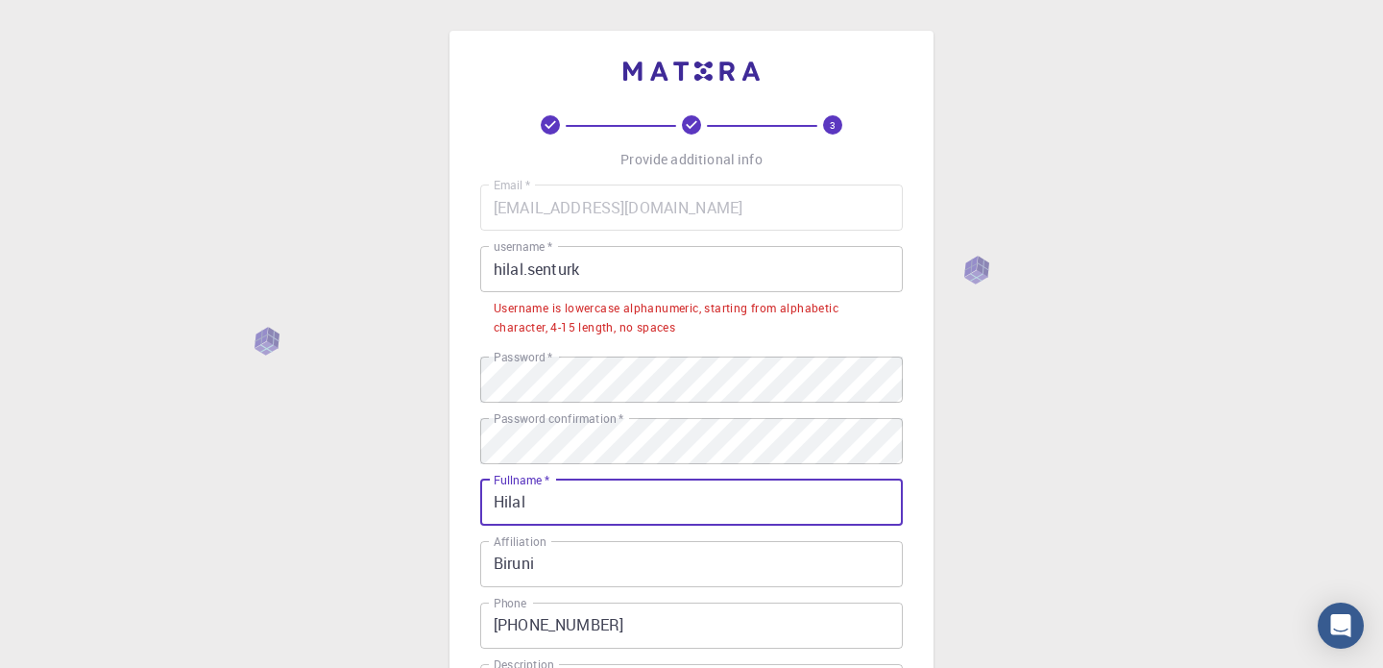
drag, startPoint x: 560, startPoint y: 506, endPoint x: 490, endPoint y: 505, distance: 70.1
click at [490, 505] on input "Hilal" at bounding box center [691, 502] width 423 height 46
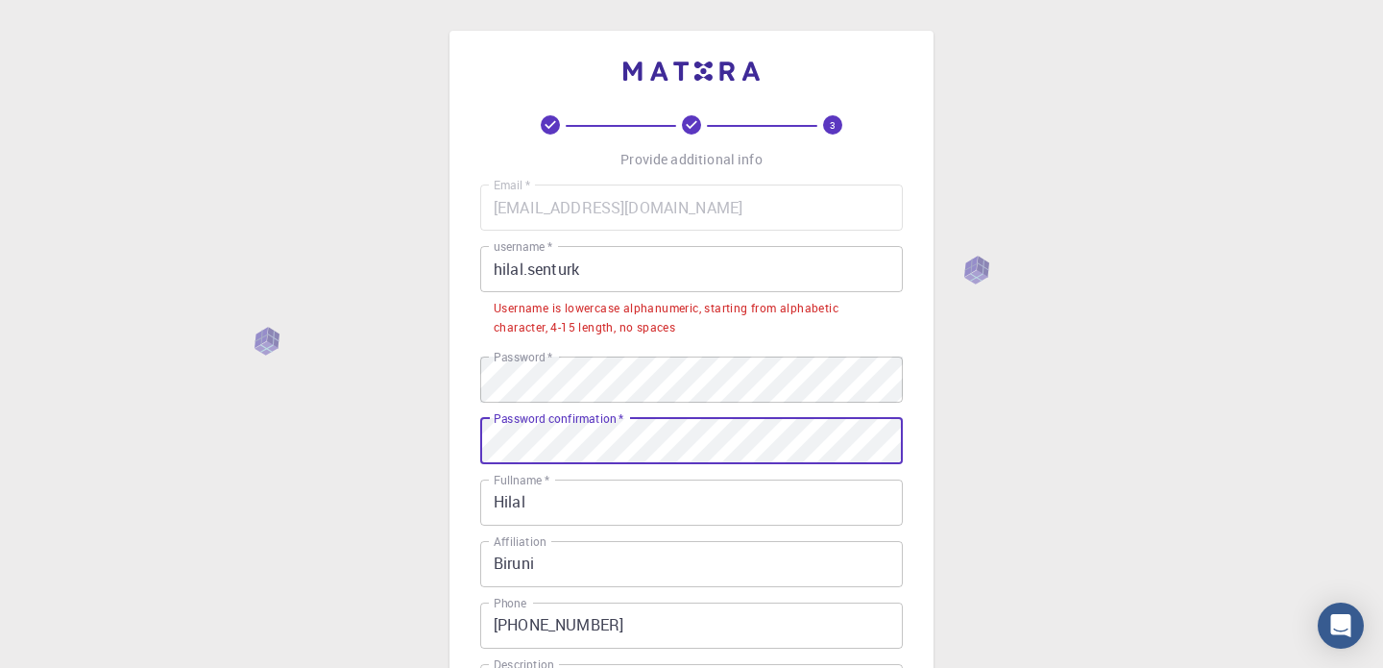
click at [456, 418] on div "3 Provide additional info Email   * [EMAIL_ADDRESS][DOMAIN_NAME] Email   * user…" at bounding box center [692, 465] width 484 height 869
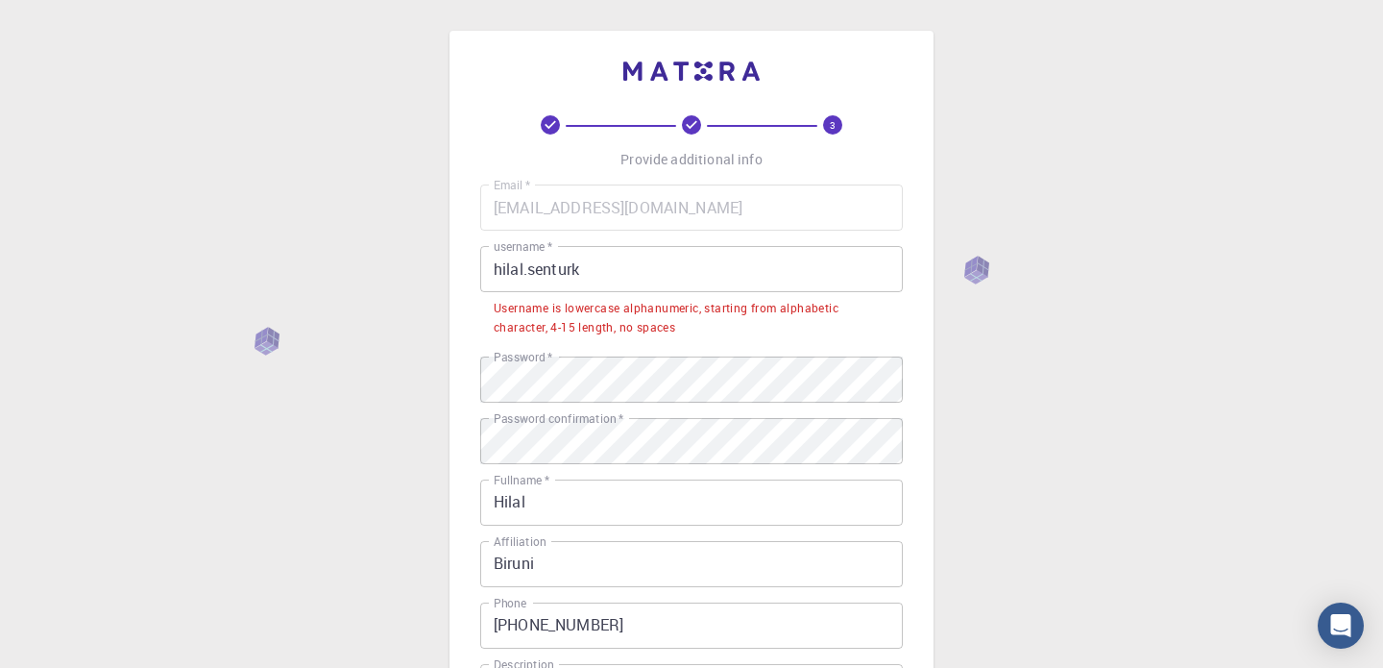
scroll to position [7, 0]
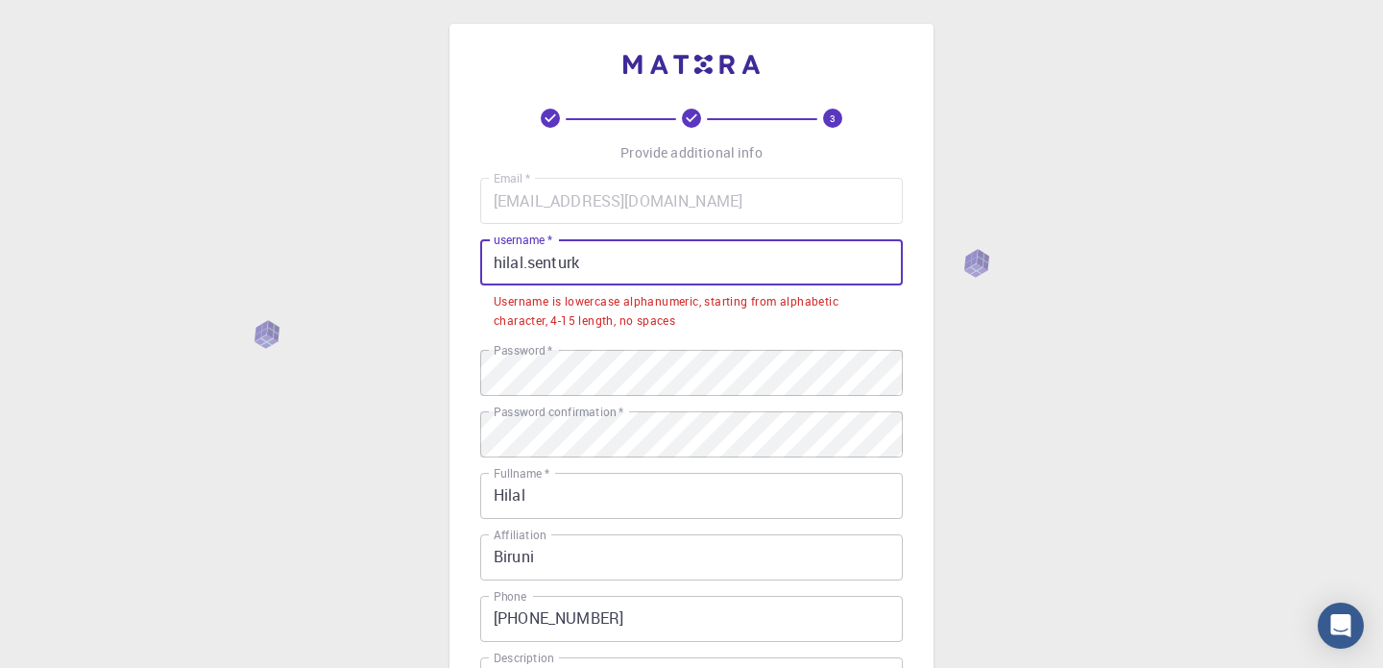
click at [530, 263] on input "hilal.senturk" at bounding box center [691, 262] width 423 height 46
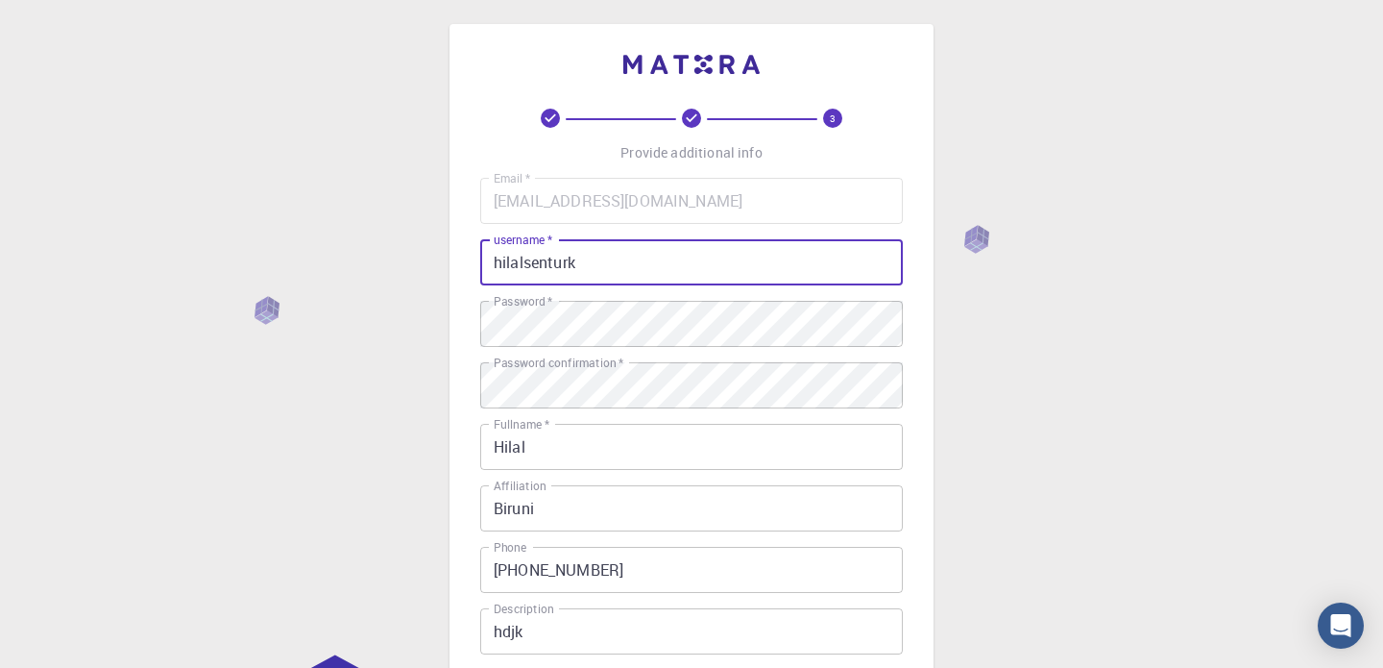
scroll to position [312, 0]
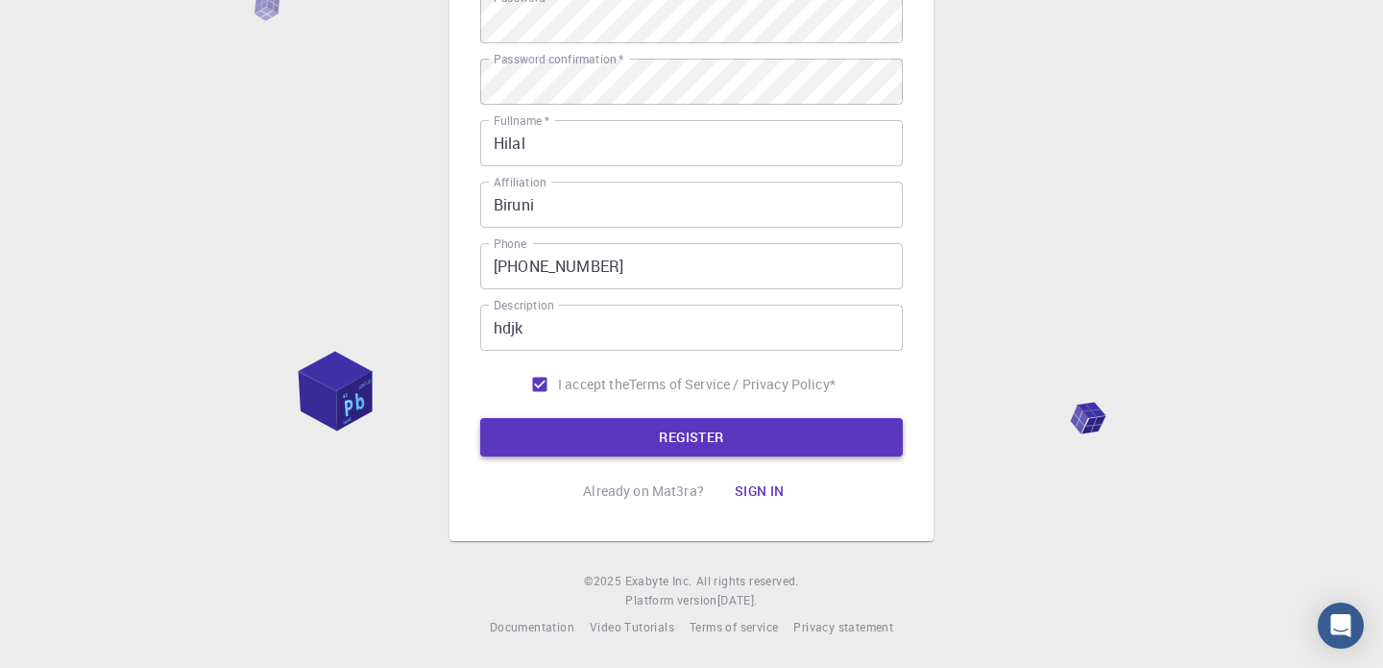
type input "hilalsenturk"
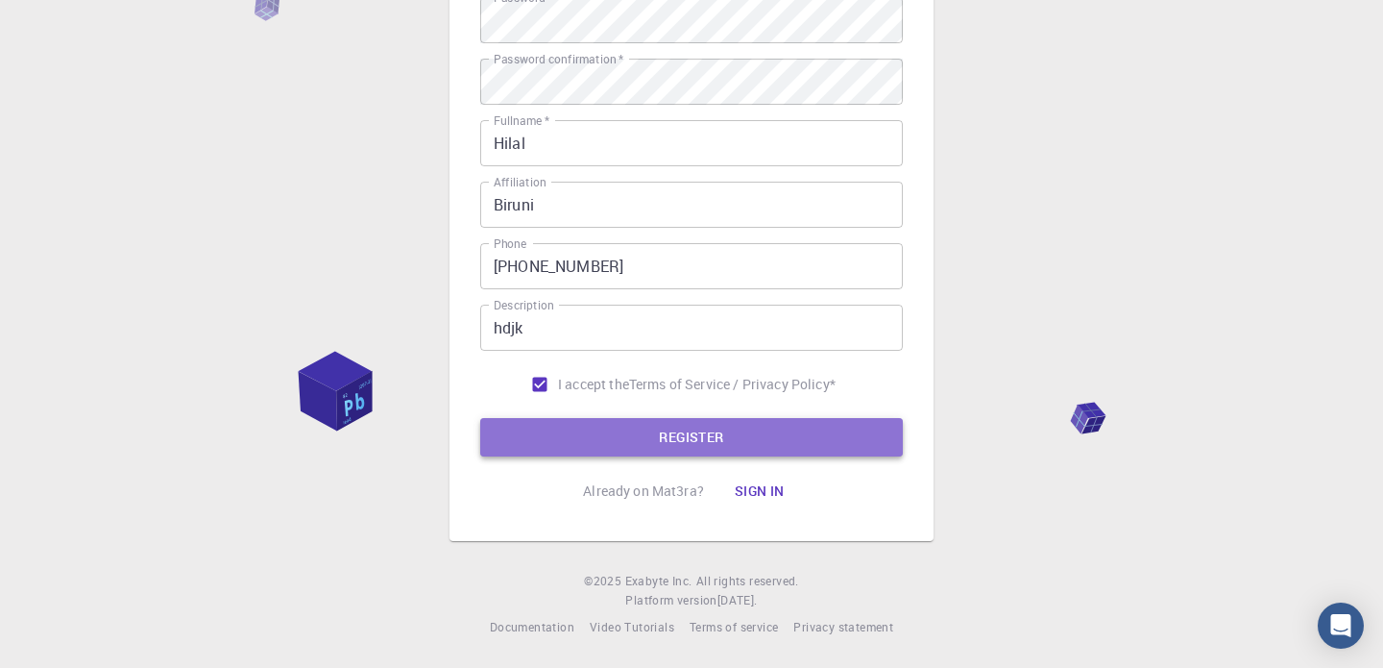
click at [621, 429] on button "REGISTER" at bounding box center [691, 437] width 423 height 38
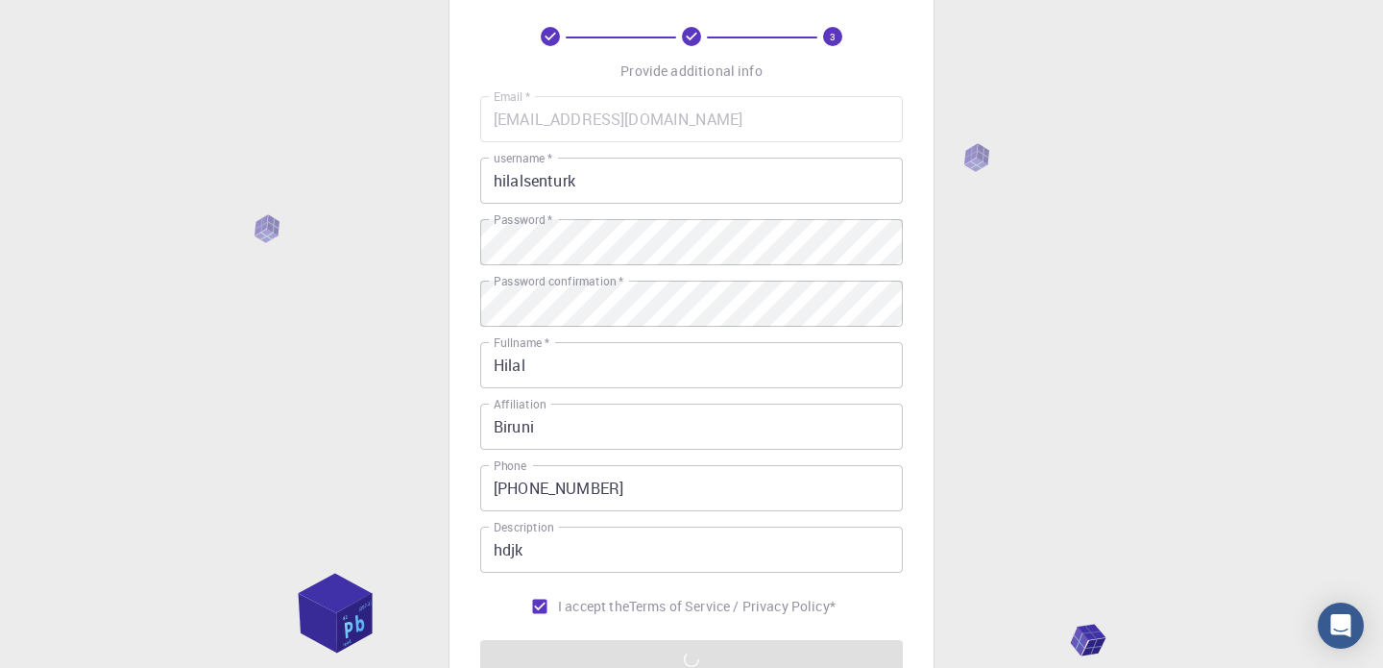
scroll to position [0, 0]
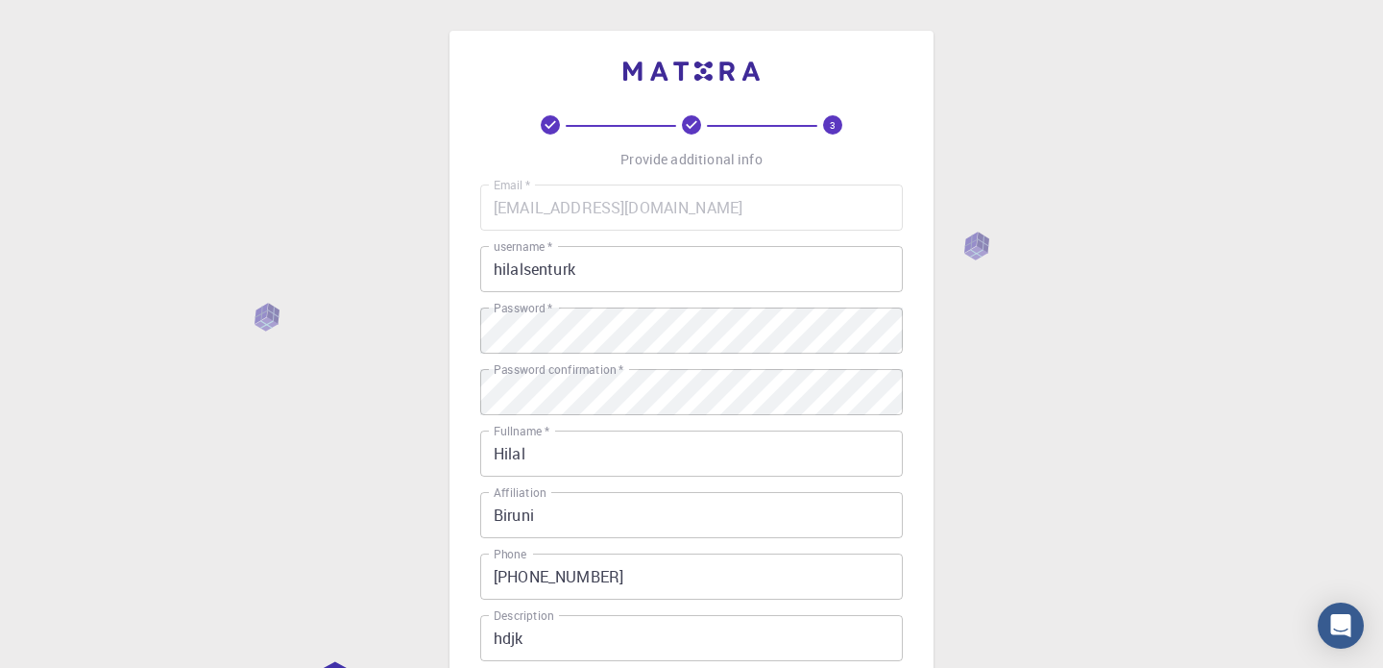
click at [1021, 307] on div "3 Provide additional info Email   * [EMAIL_ADDRESS][DOMAIN_NAME] Email   * user…" at bounding box center [691, 489] width 1383 height 978
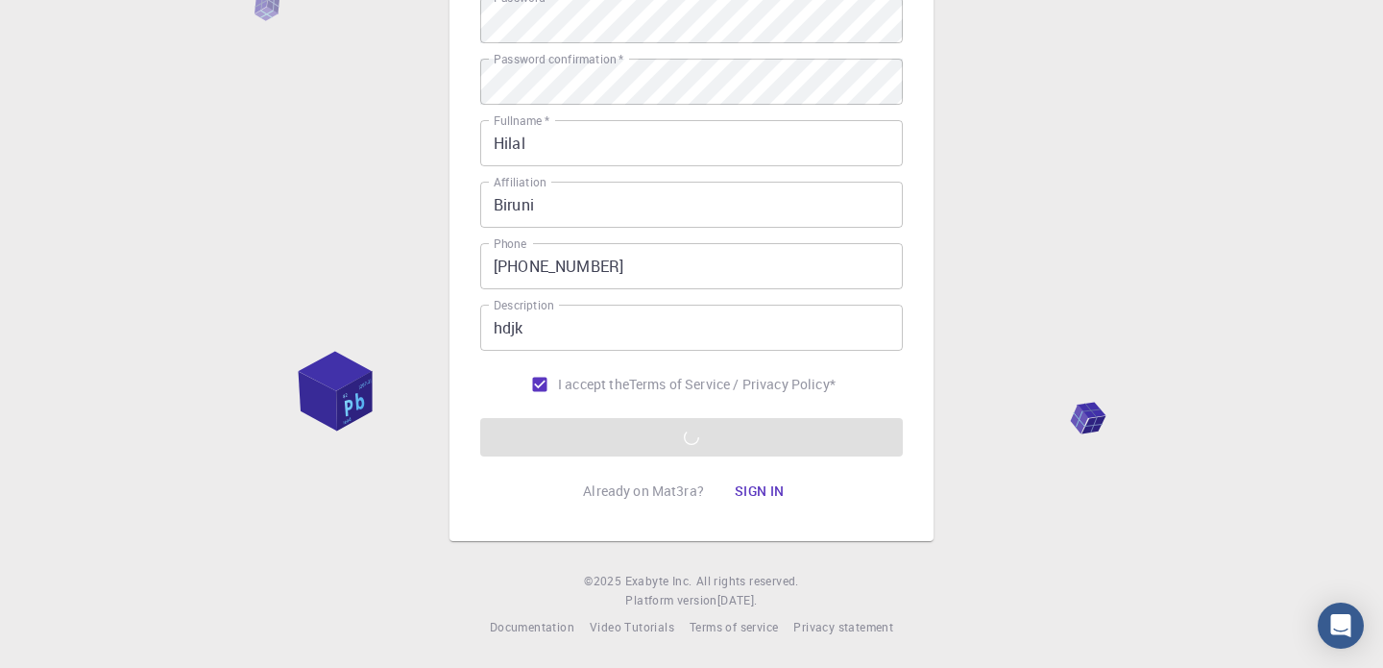
click at [1110, 625] on footer "© 2025 Exabyte Inc. All rights reserved. Platform version [DATE] . Documentatio…" at bounding box center [691, 604] width 1383 height 65
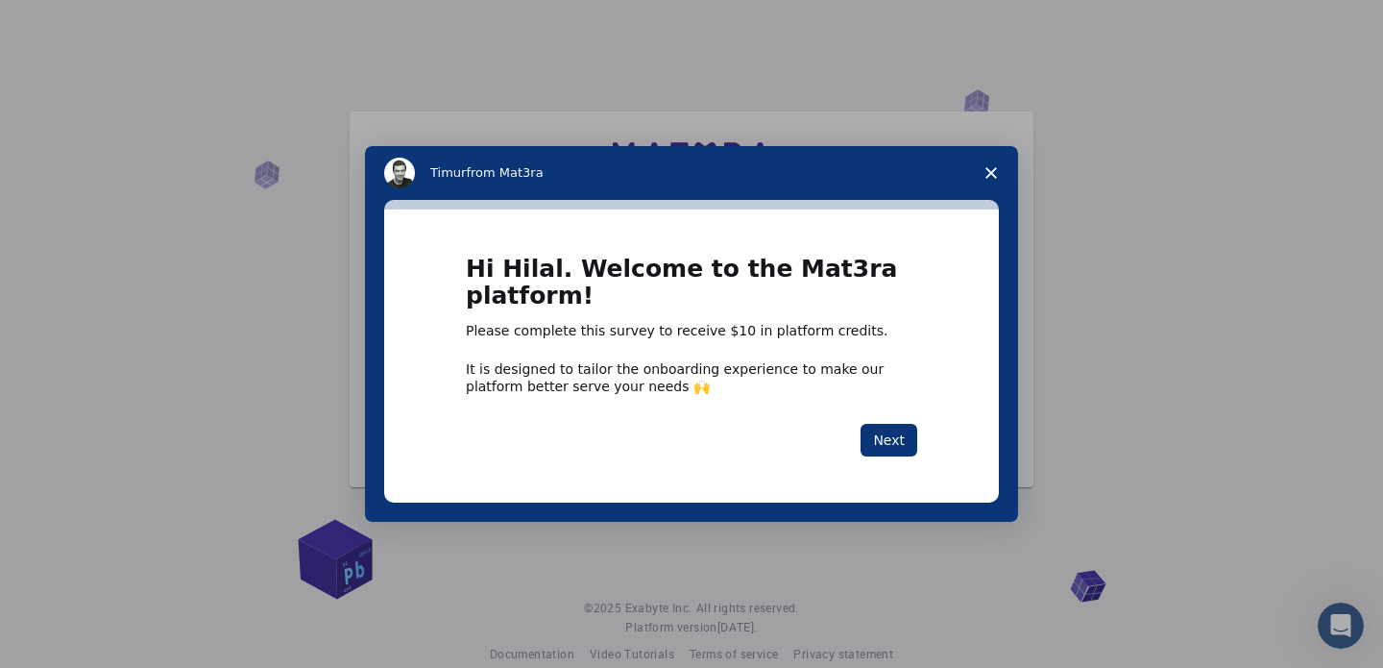
click at [988, 168] on icon "Close survey" at bounding box center [992, 173] width 12 height 12
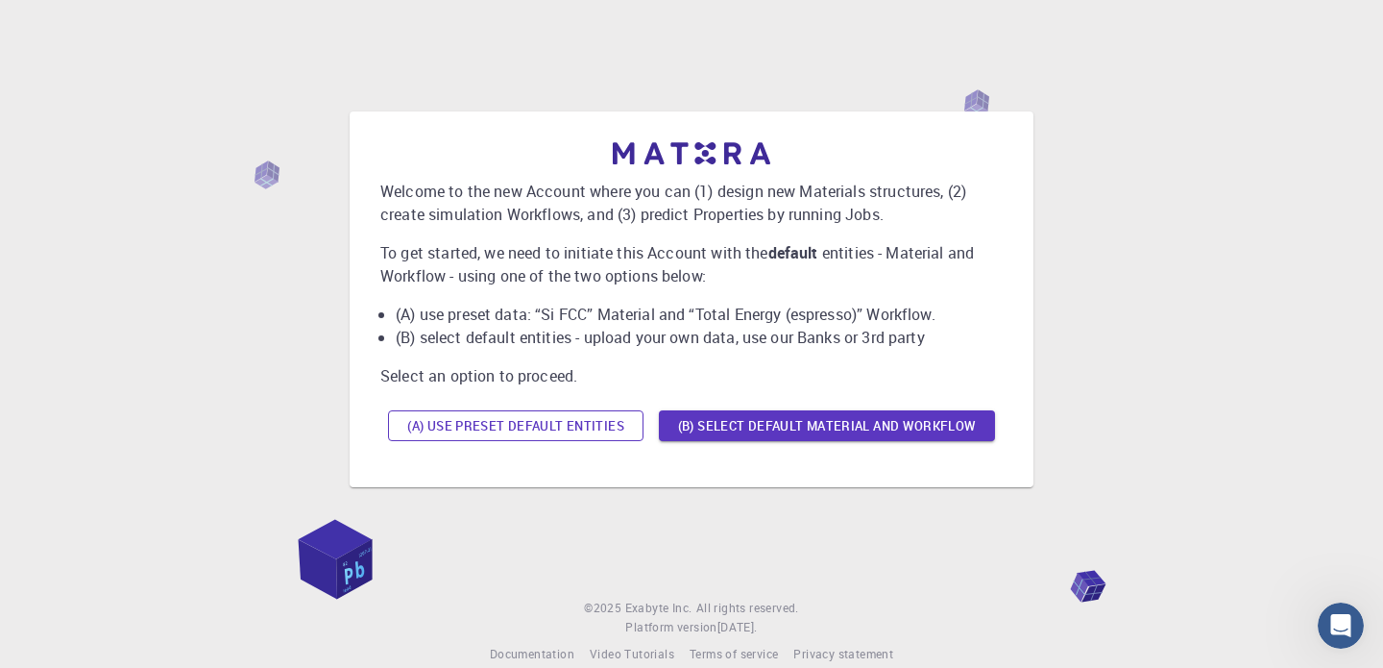
click at [510, 429] on button "(A) Use preset default entities" at bounding box center [516, 425] width 256 height 31
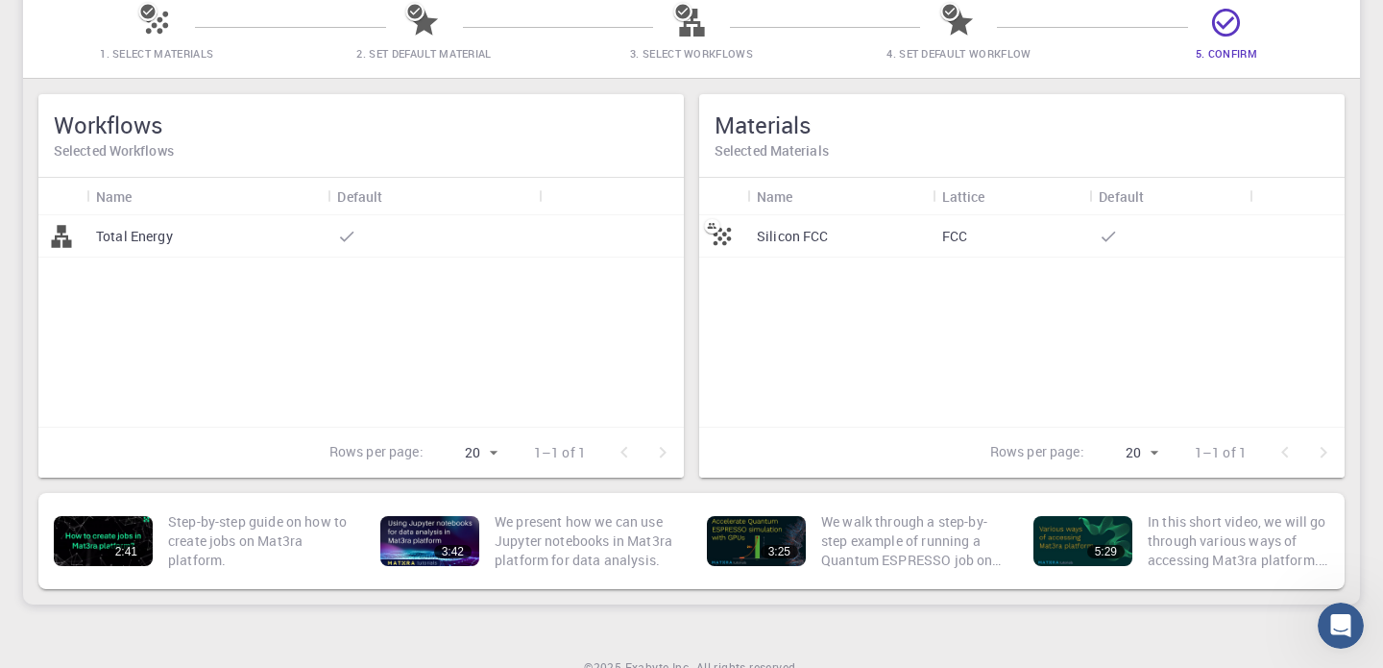
scroll to position [63, 0]
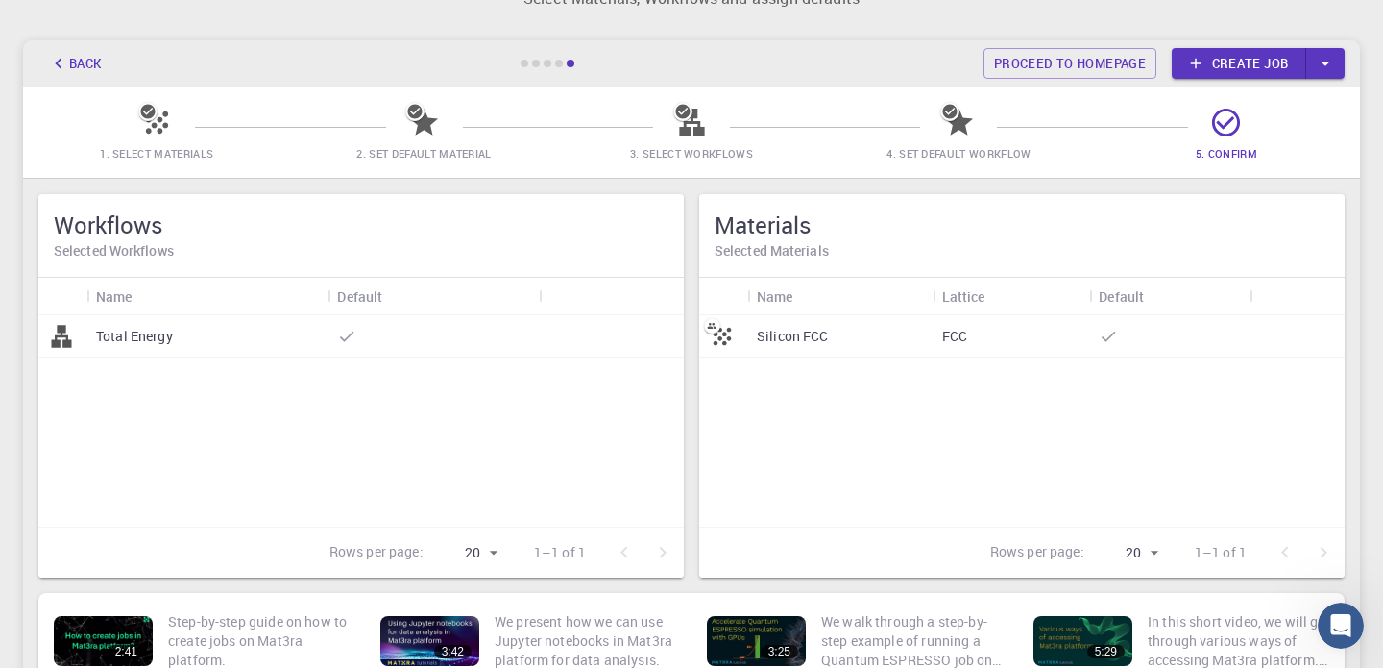
click at [402, 350] on div at bounding box center [433, 336] width 210 height 42
